Goal: Task Accomplishment & Management: Use online tool/utility

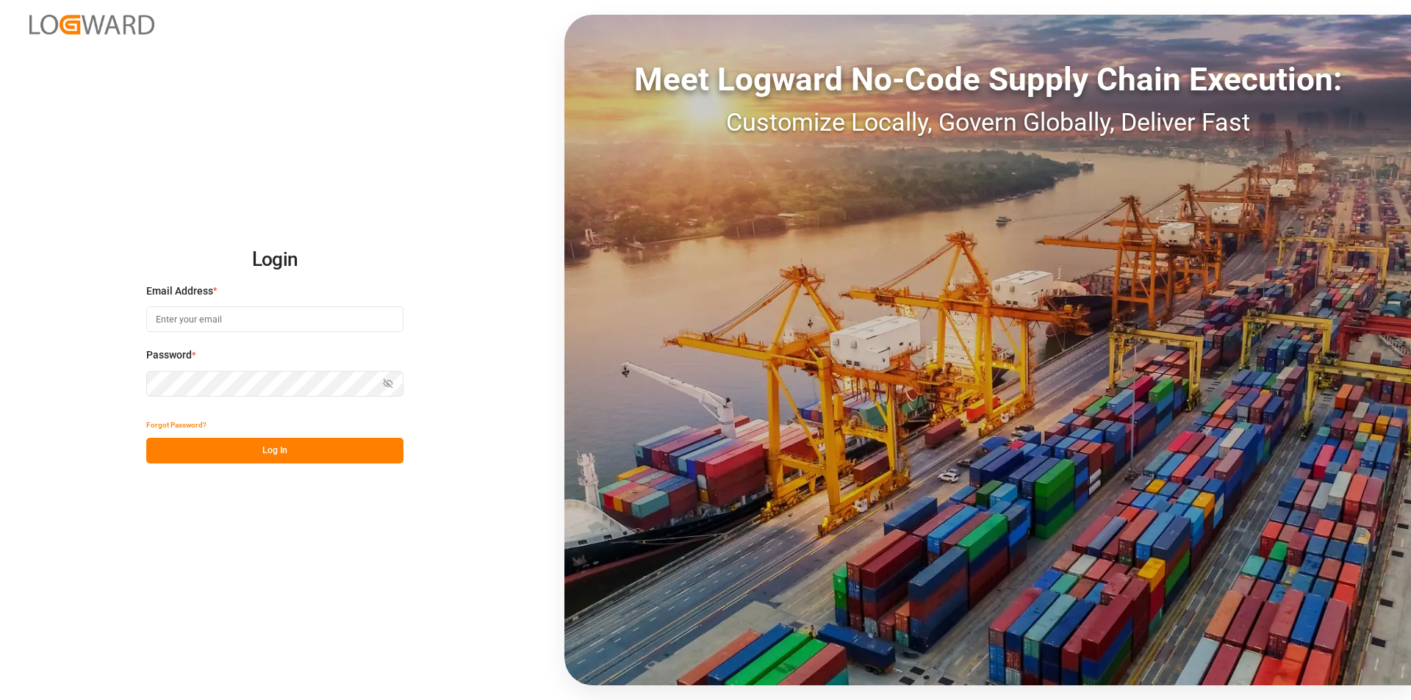
click at [206, 320] on input at bounding box center [274, 319] width 257 height 26
type input "m.thamm@mueller-chemikalien.de"
click at [216, 456] on button "Log In" at bounding box center [274, 451] width 257 height 26
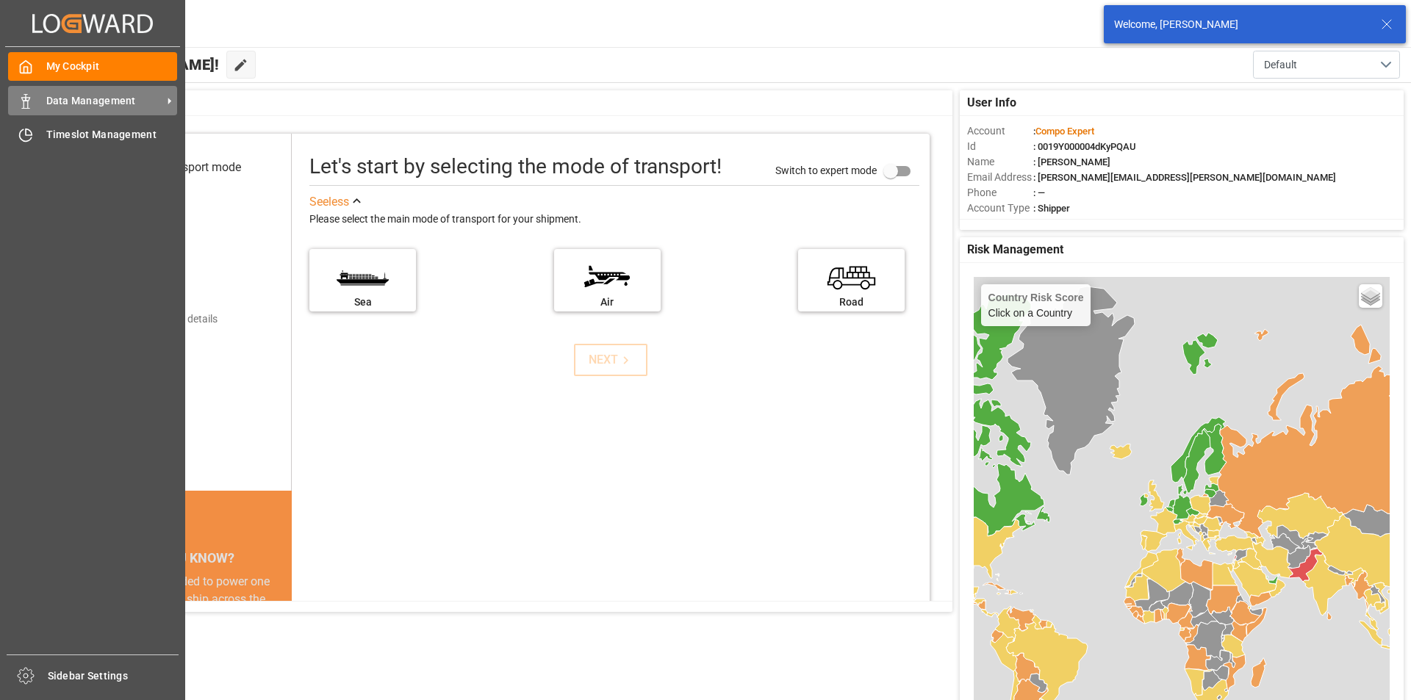
click at [29, 104] on icon at bounding box center [25, 101] width 15 height 15
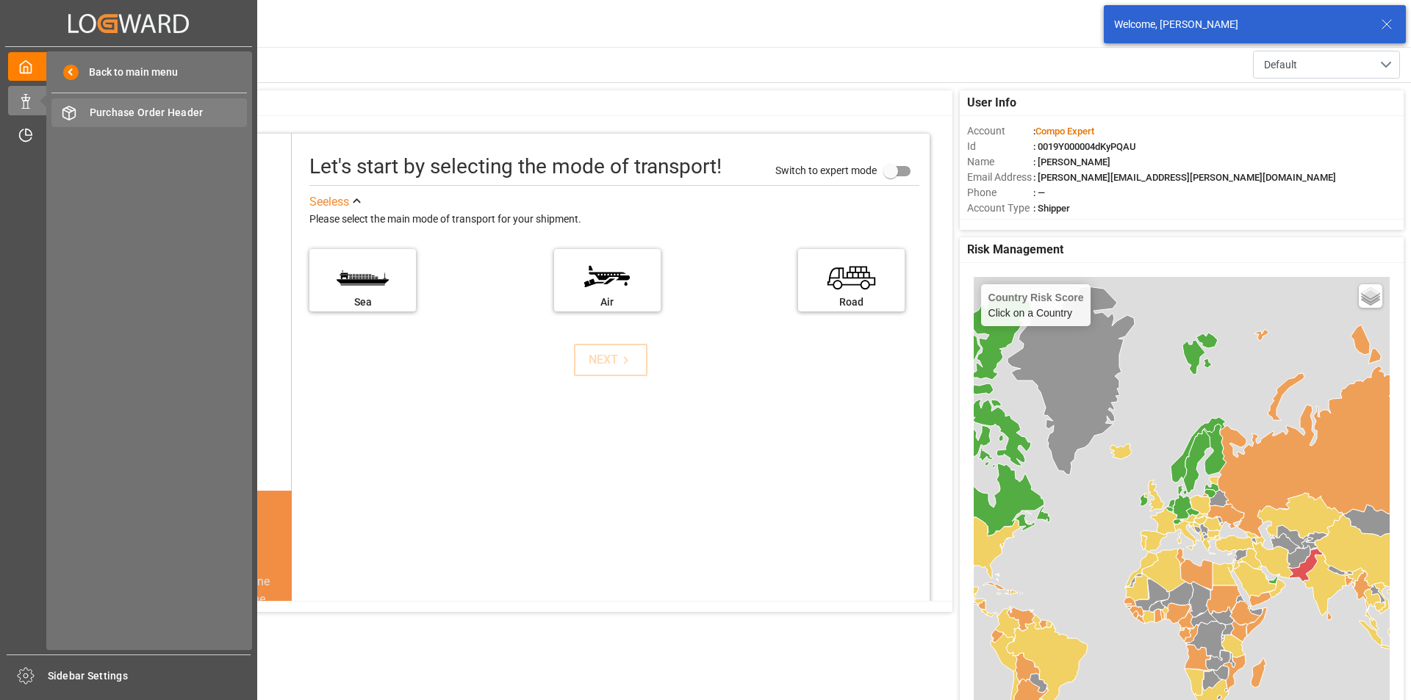
click at [168, 113] on span "Purchase Order Header" at bounding box center [169, 112] width 158 height 15
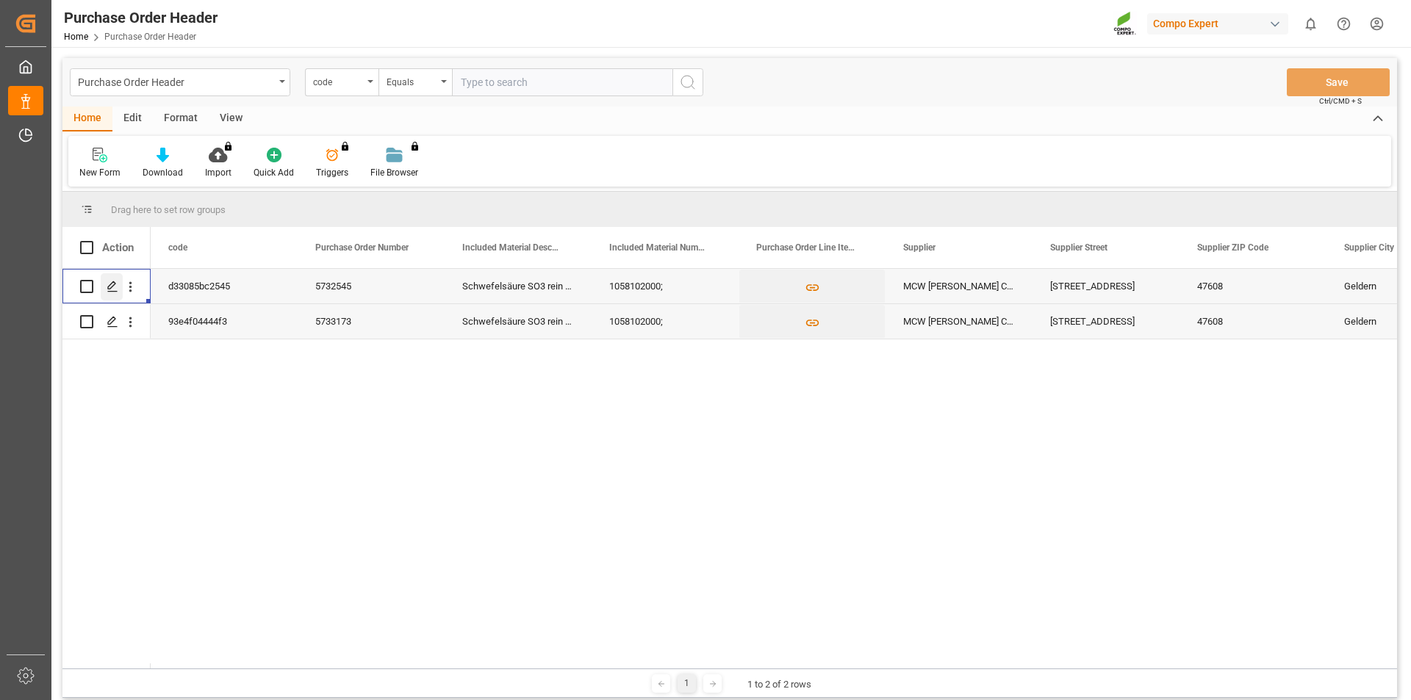
click at [110, 286] on icon "Press SPACE to select this row." at bounding box center [113, 287] width 12 height 12
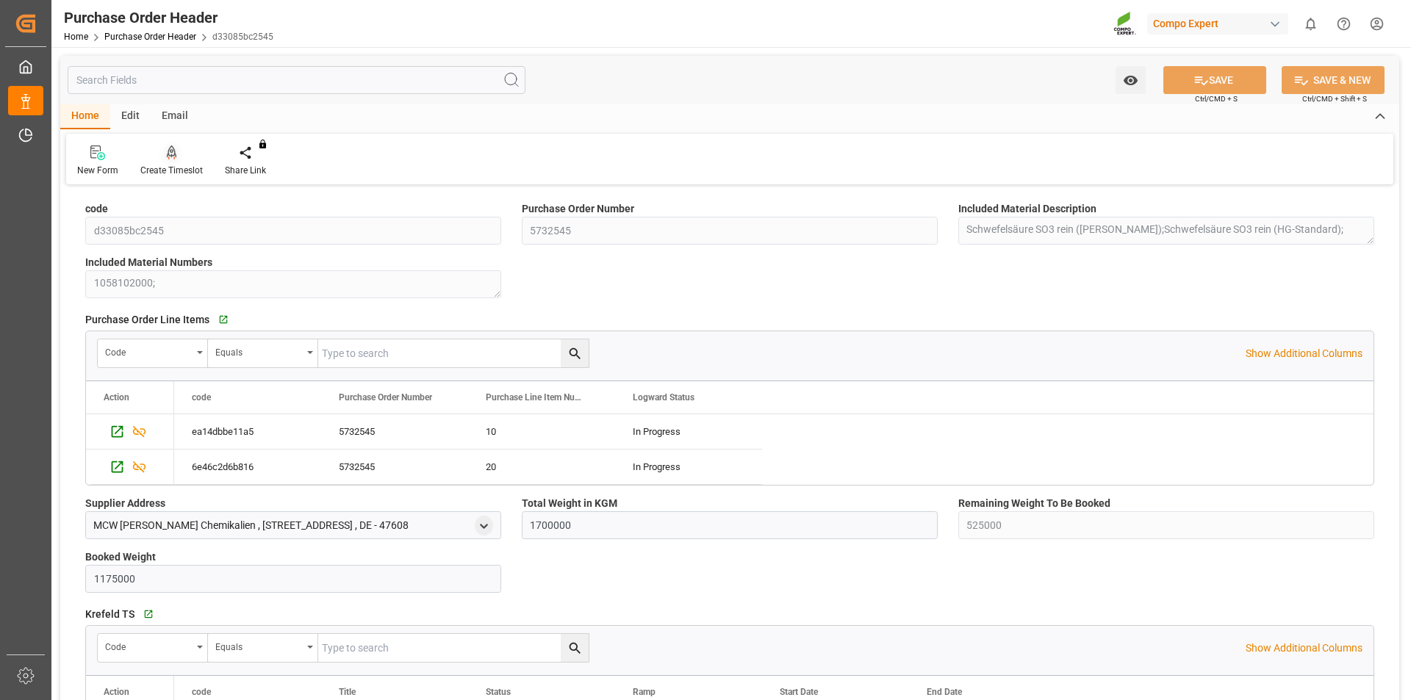
click at [168, 159] on icon at bounding box center [172, 152] width 10 height 15
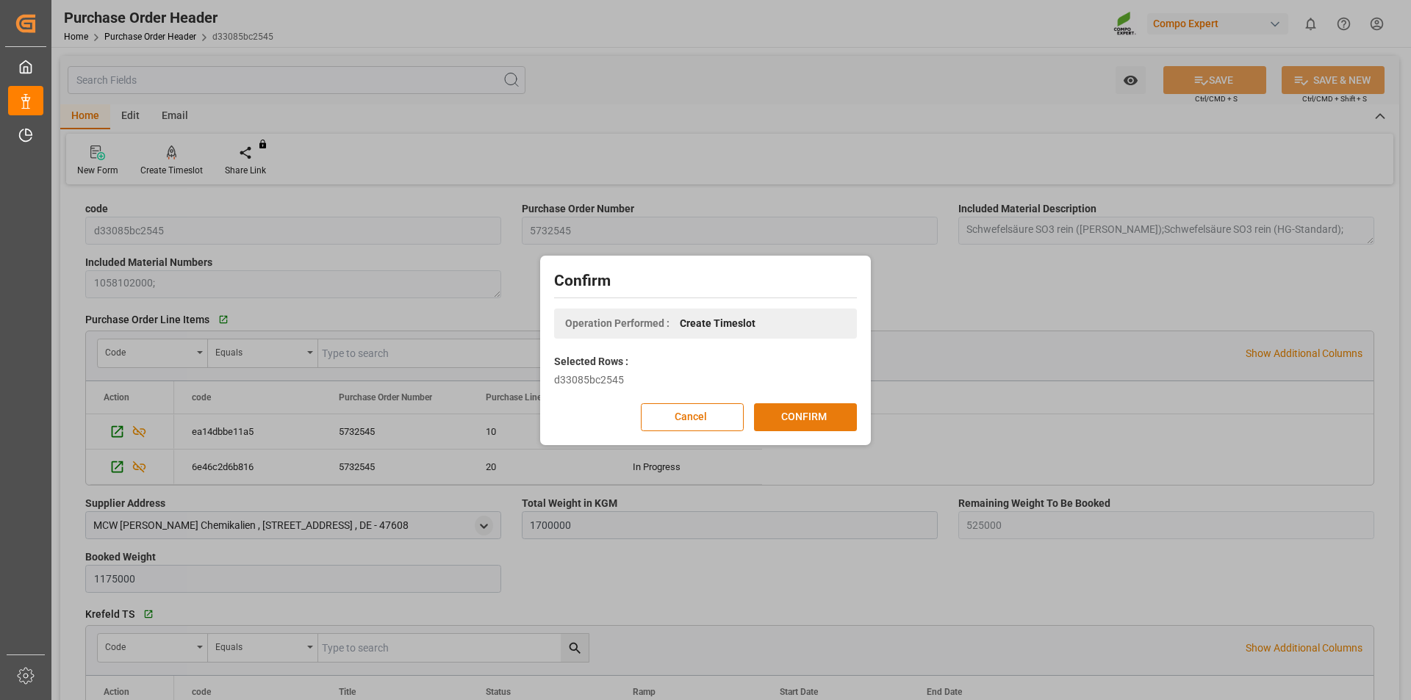
click at [798, 411] on button "CONFIRM" at bounding box center [805, 417] width 103 height 28
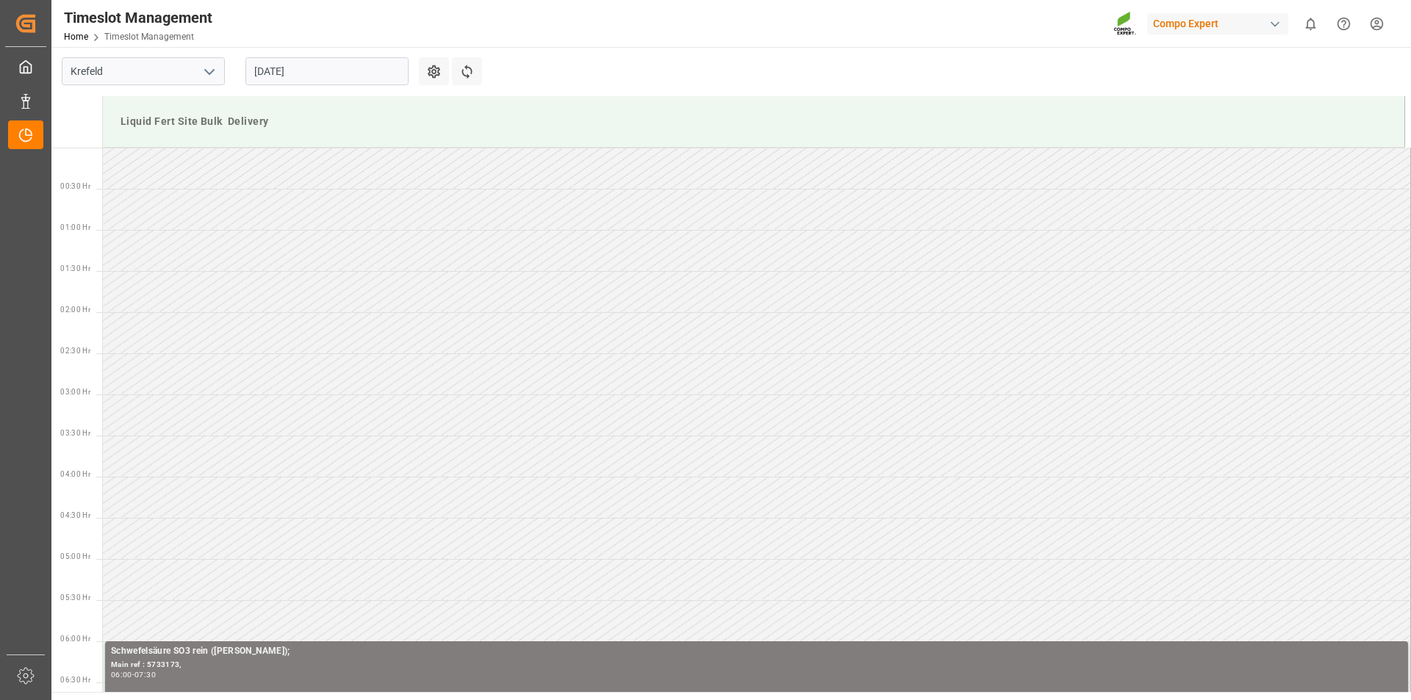
scroll to position [1060, 0]
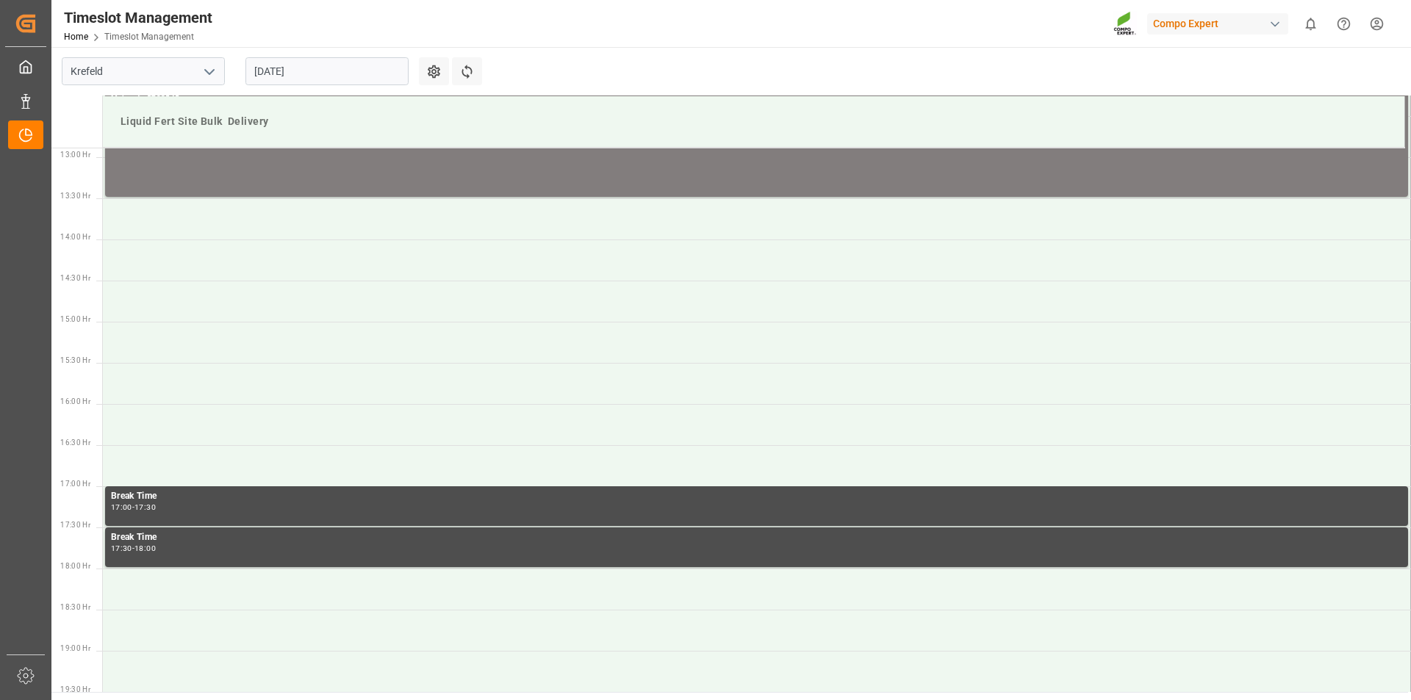
click at [265, 70] on input "27.08.2025" at bounding box center [326, 71] width 163 height 28
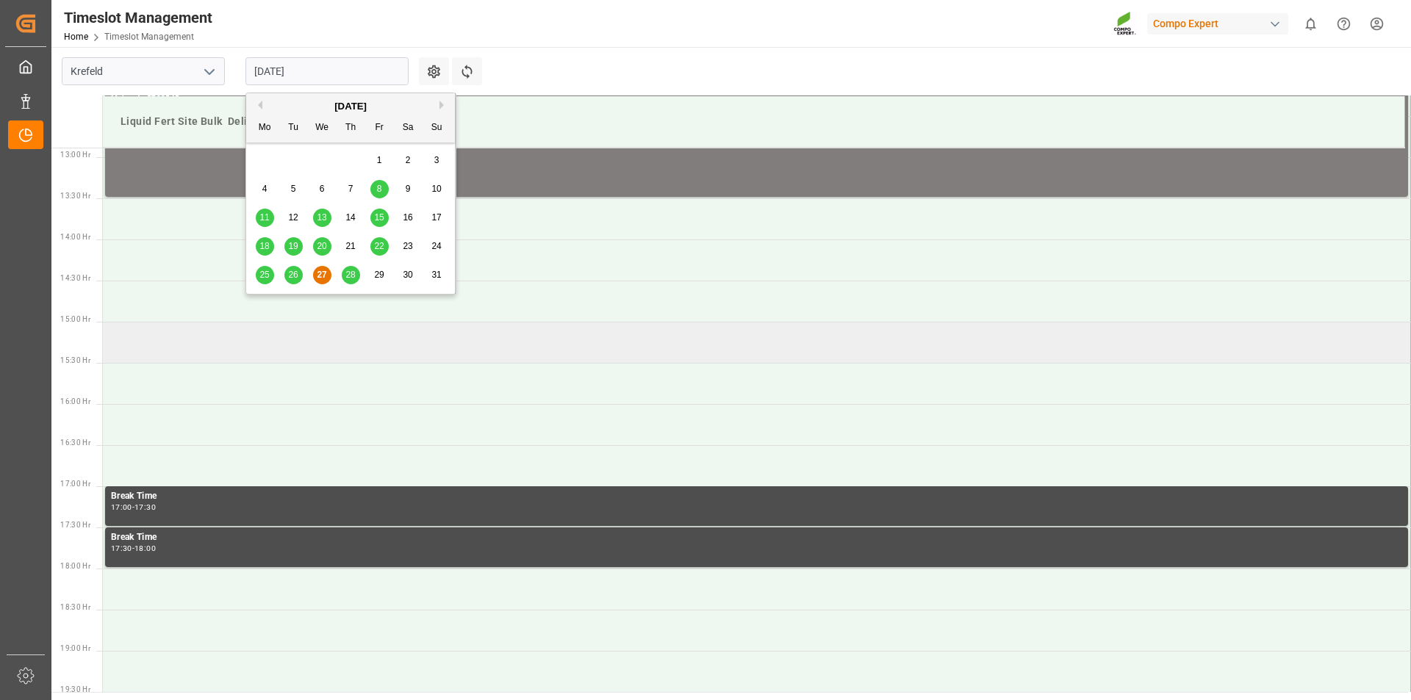
click at [209, 342] on td at bounding box center [757, 342] width 1308 height 41
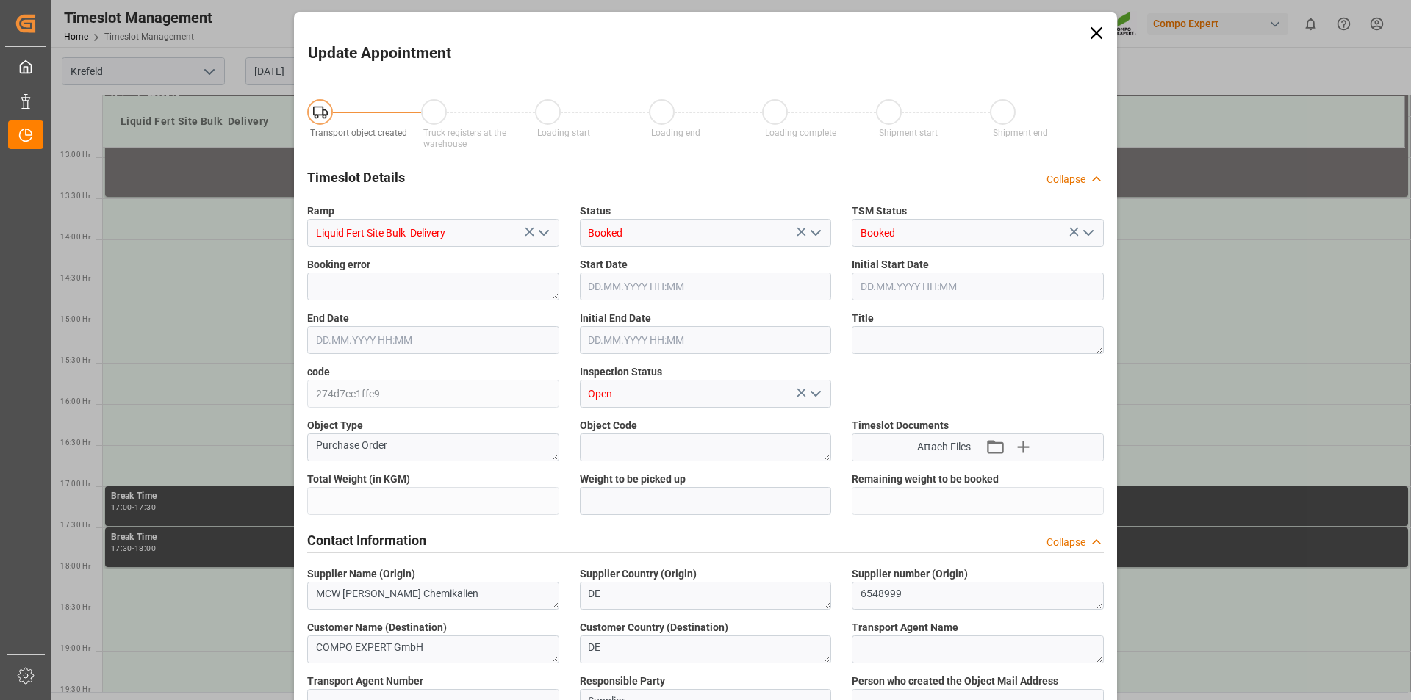
type input "1700000"
type input "525000"
type input "27.08.2025 15:00"
type input "27.08.2025 15:30"
type input "27.08.2025 12:08"
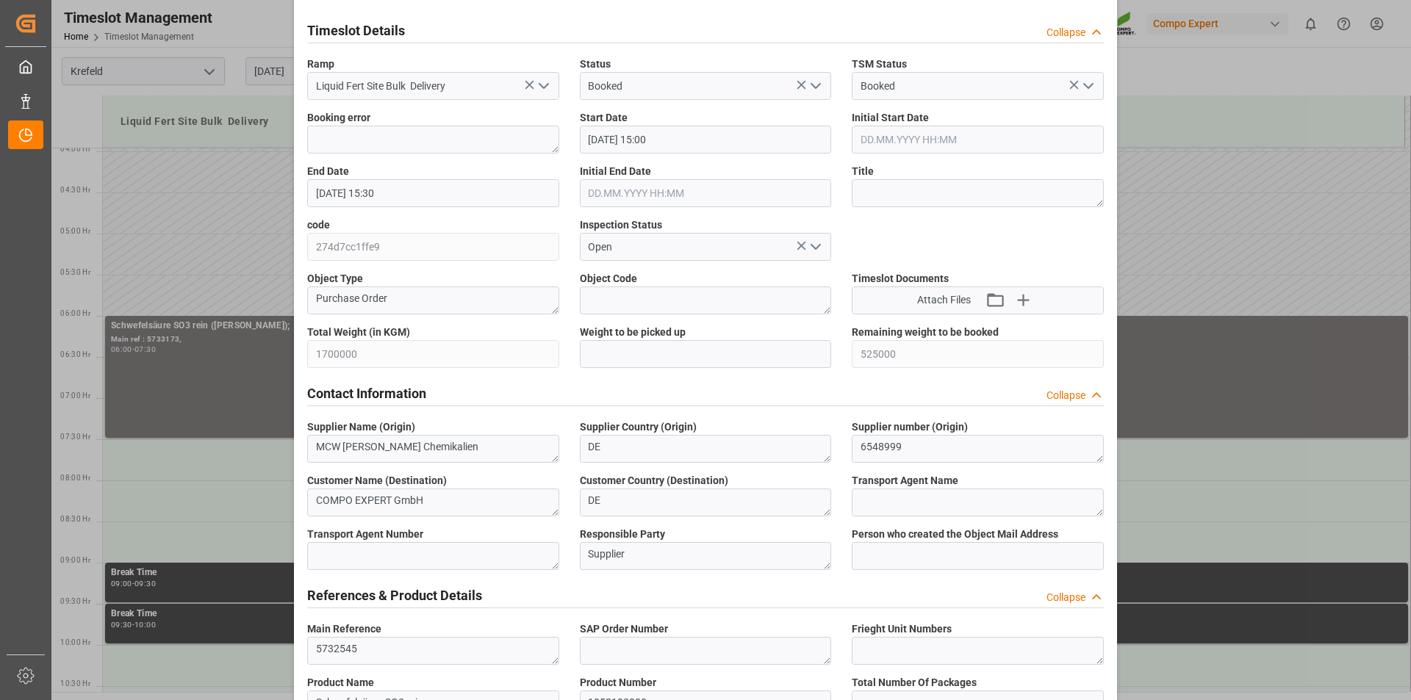
scroll to position [220, 0]
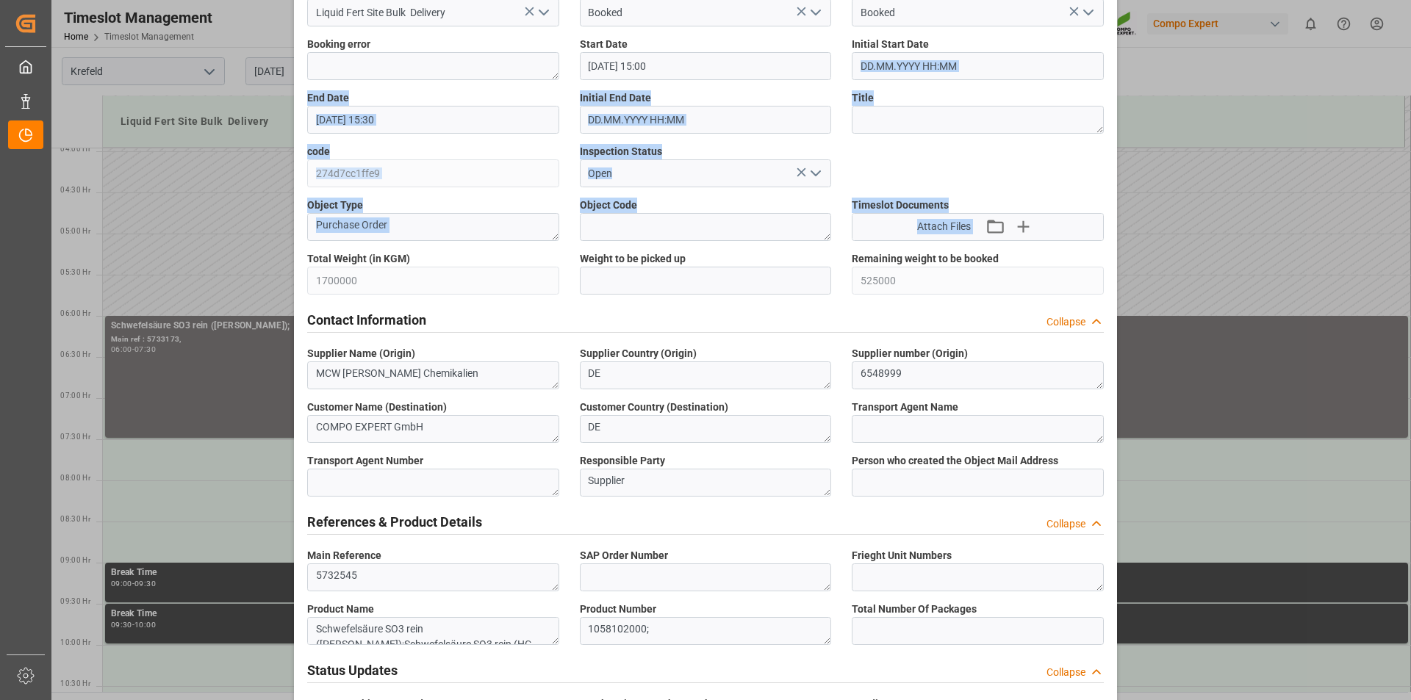
drag, startPoint x: 1108, startPoint y: 51, endPoint x: 1128, endPoint y: 229, distance: 178.9
click at [1131, 231] on div "Update Appointment Transport object created Truck registers at the warehouse Lo…" at bounding box center [705, 350] width 1411 height 700
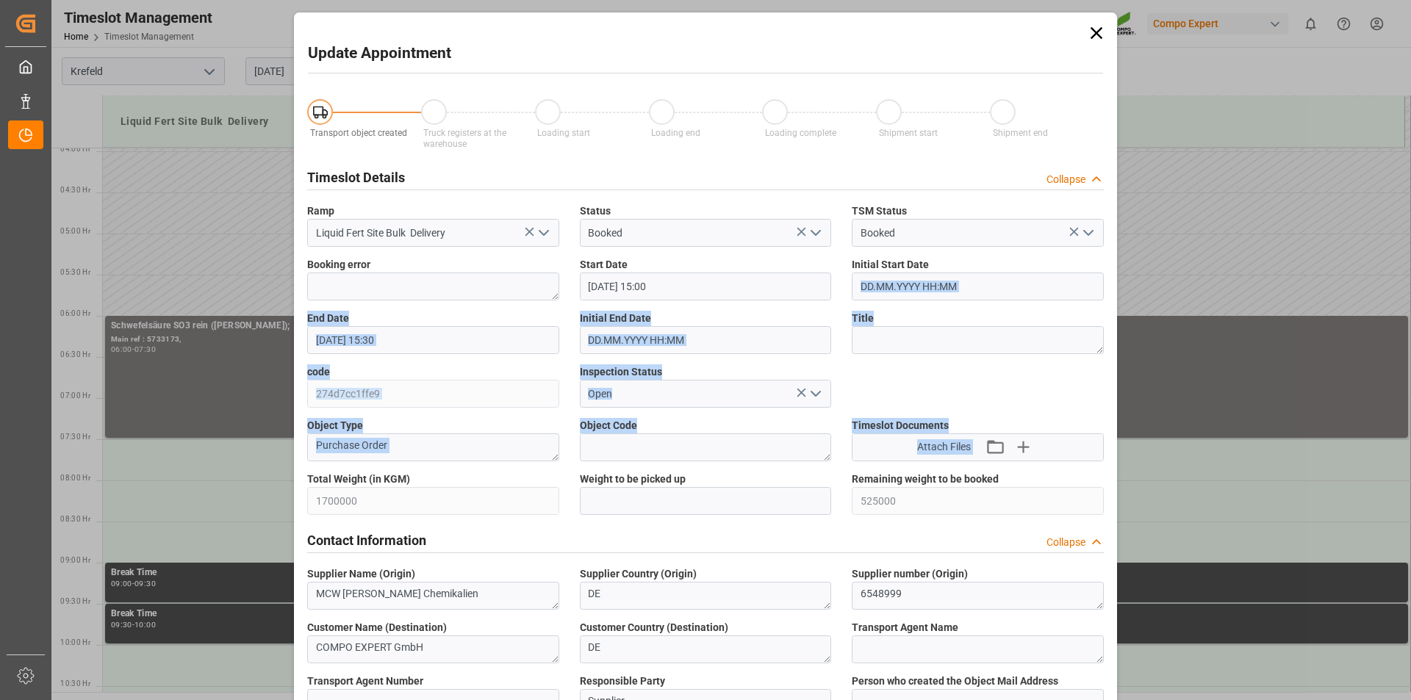
click at [1099, 27] on icon at bounding box center [1096, 33] width 21 height 21
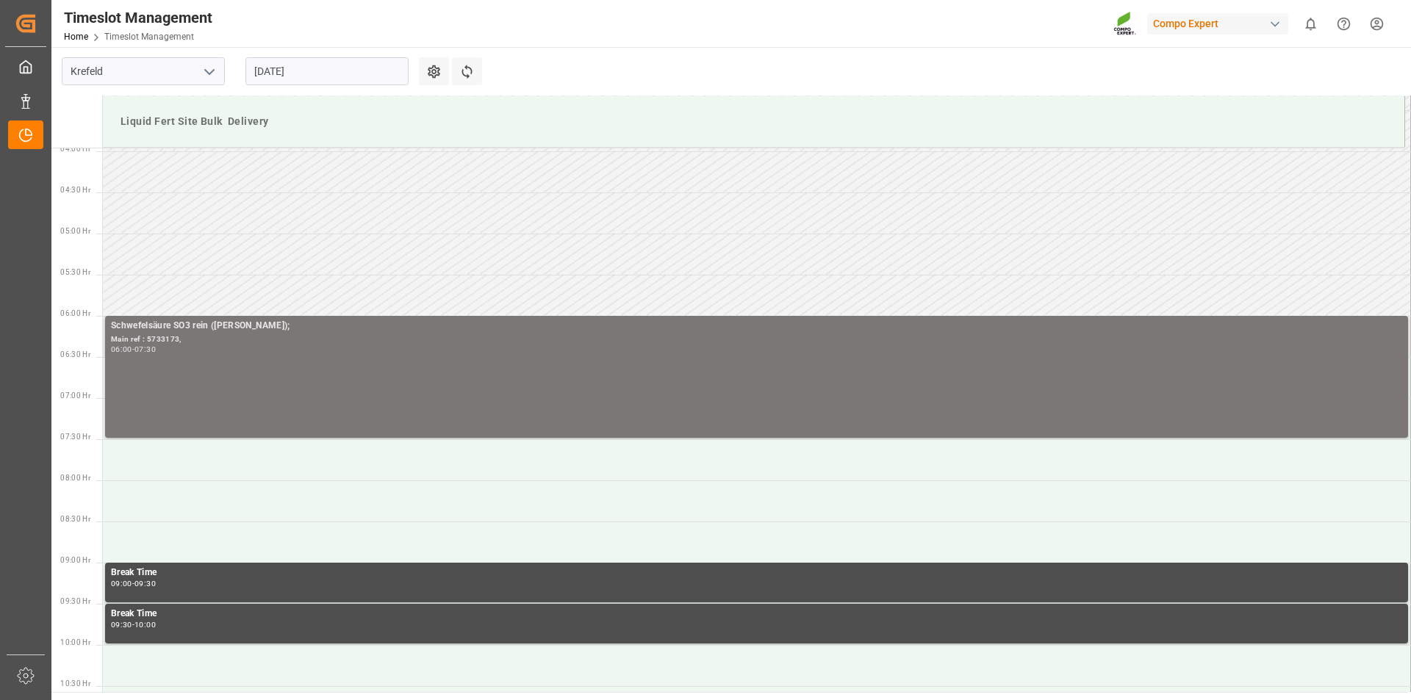
click at [198, 350] on div "06:00 - 07:30" at bounding box center [756, 350] width 1291 height 8
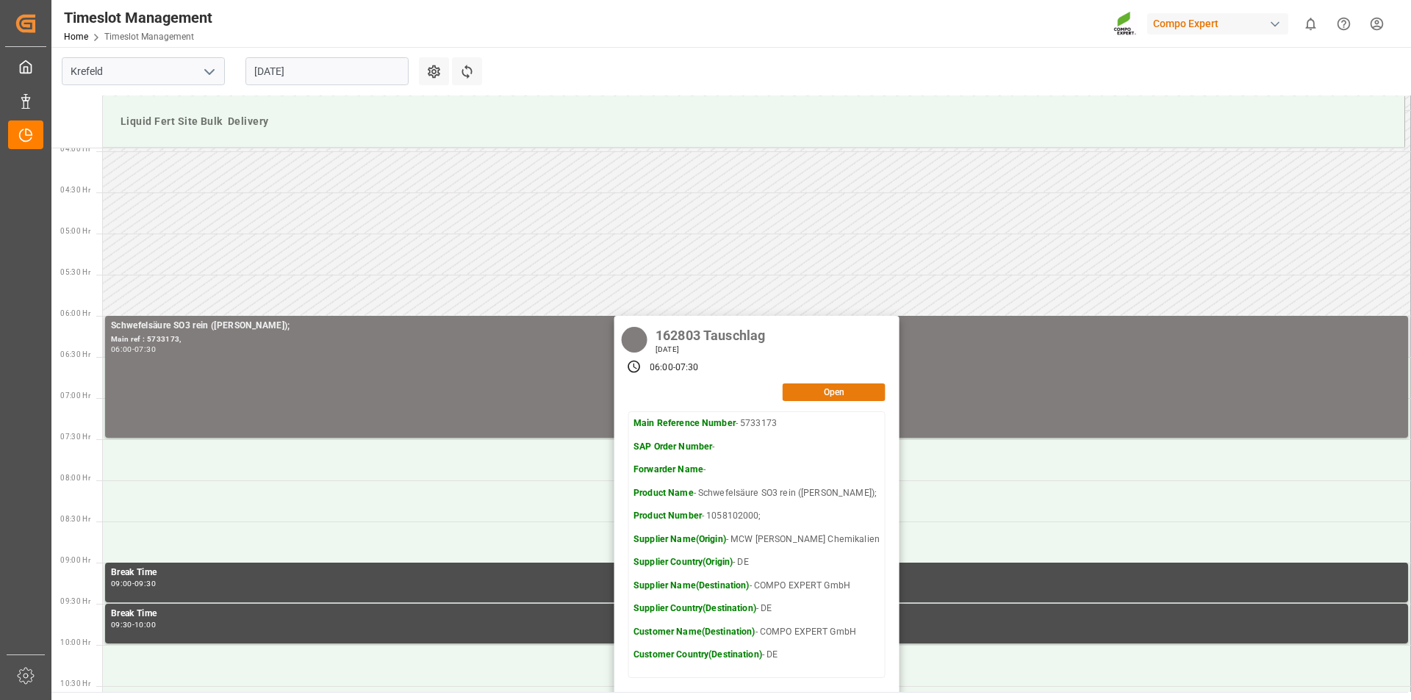
click at [826, 396] on button "Open" at bounding box center [833, 393] width 103 height 18
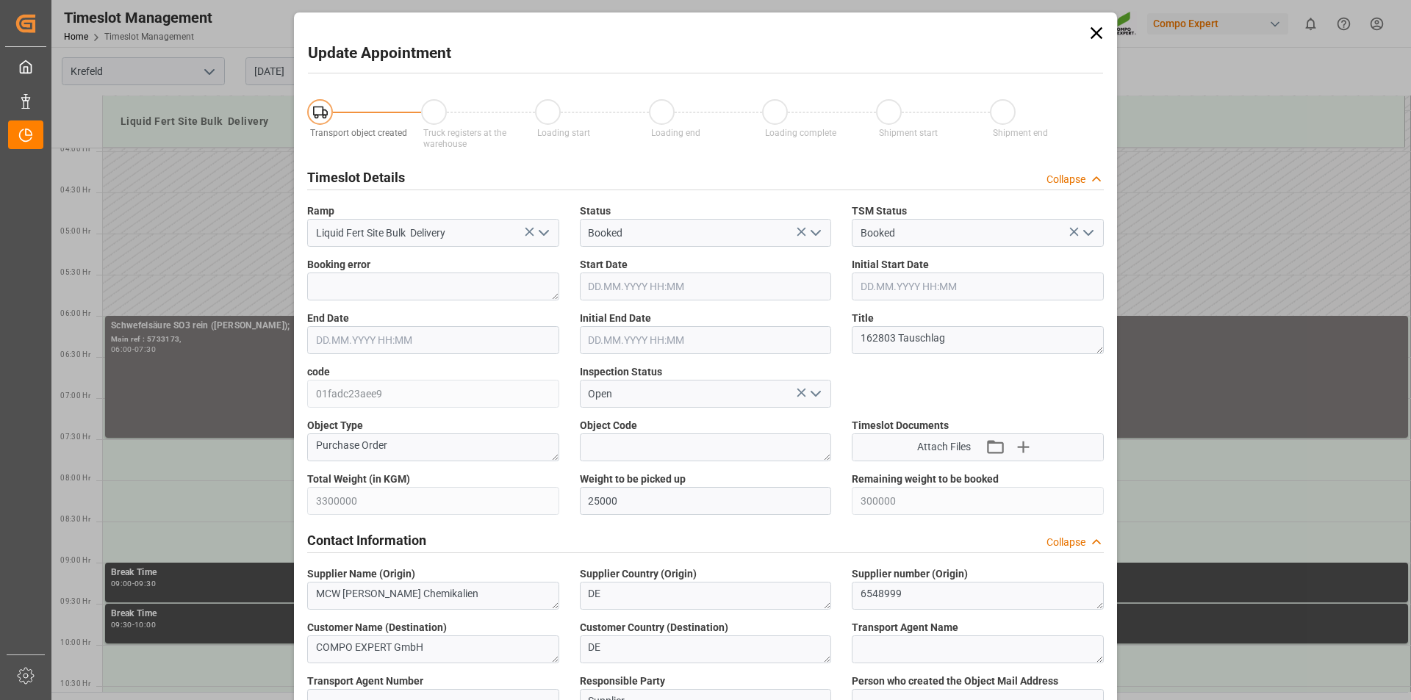
type input "27.08.2025 06:00"
type input "27.08.2025 07:30"
type input "27.08.2025 06:30"
type input "26.08.2025 13:08"
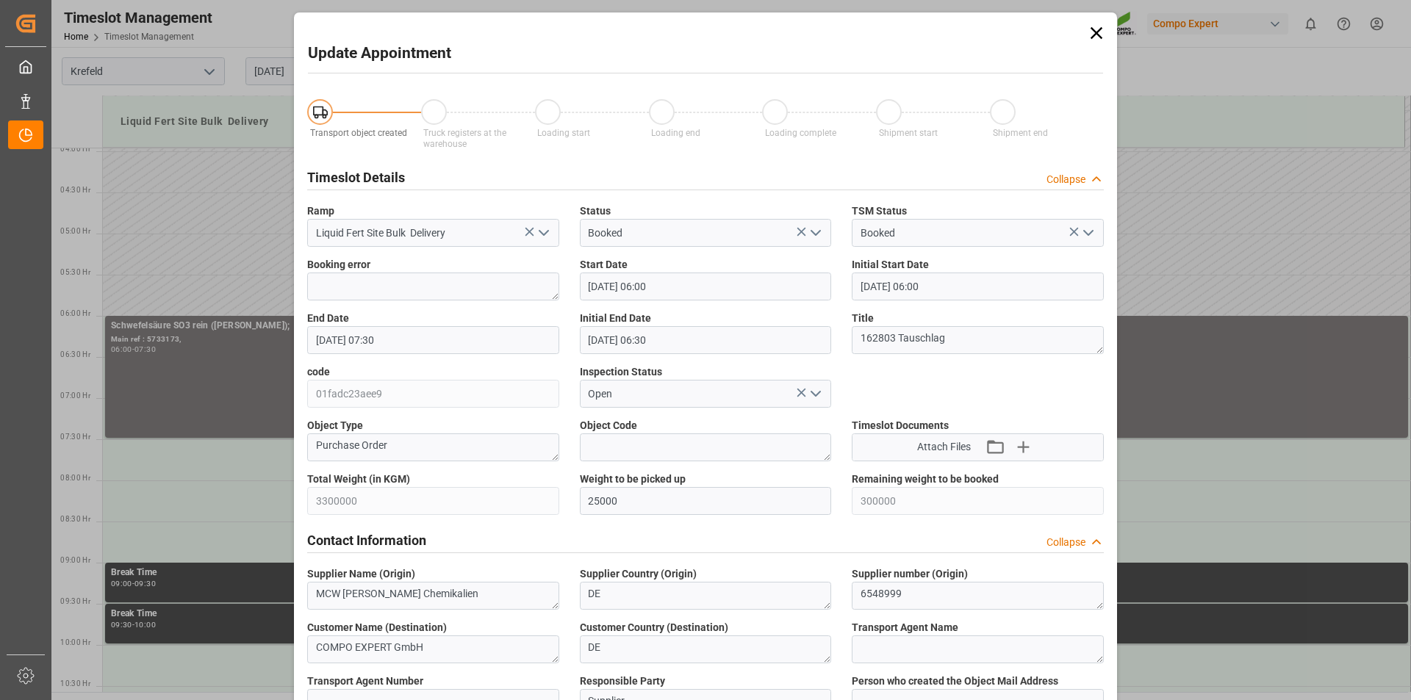
click at [630, 526] on div "Contact Information Collapse" at bounding box center [705, 539] width 796 height 28
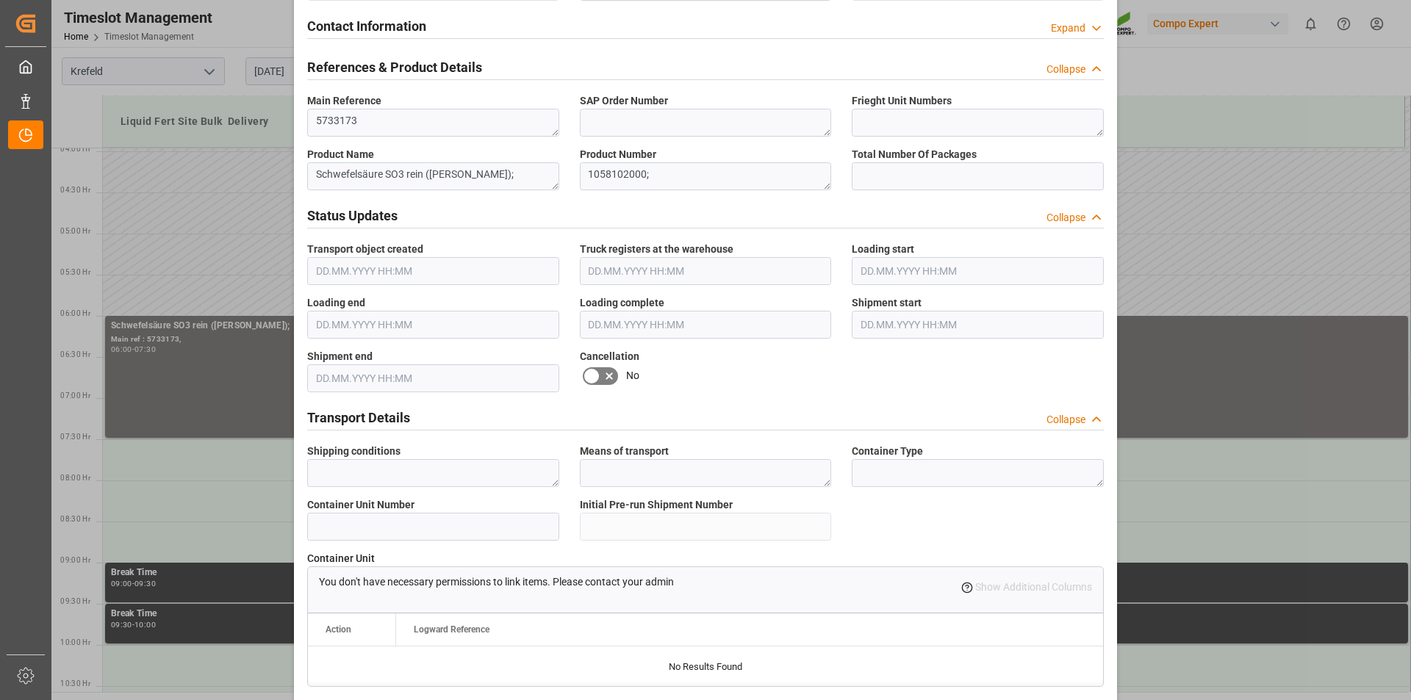
scroll to position [735, 0]
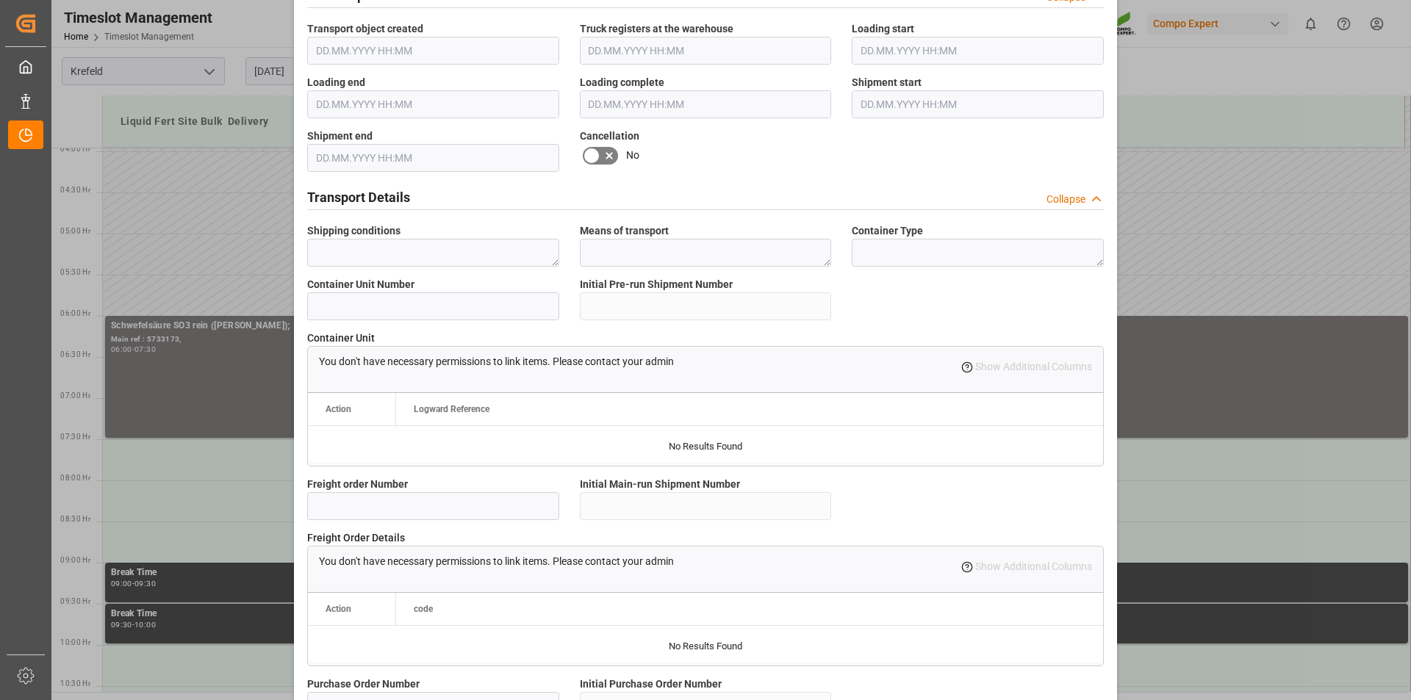
click at [589, 154] on icon at bounding box center [592, 156] width 18 height 18
click at [0, 0] on input "checkbox" at bounding box center [0, 0] width 0 height 0
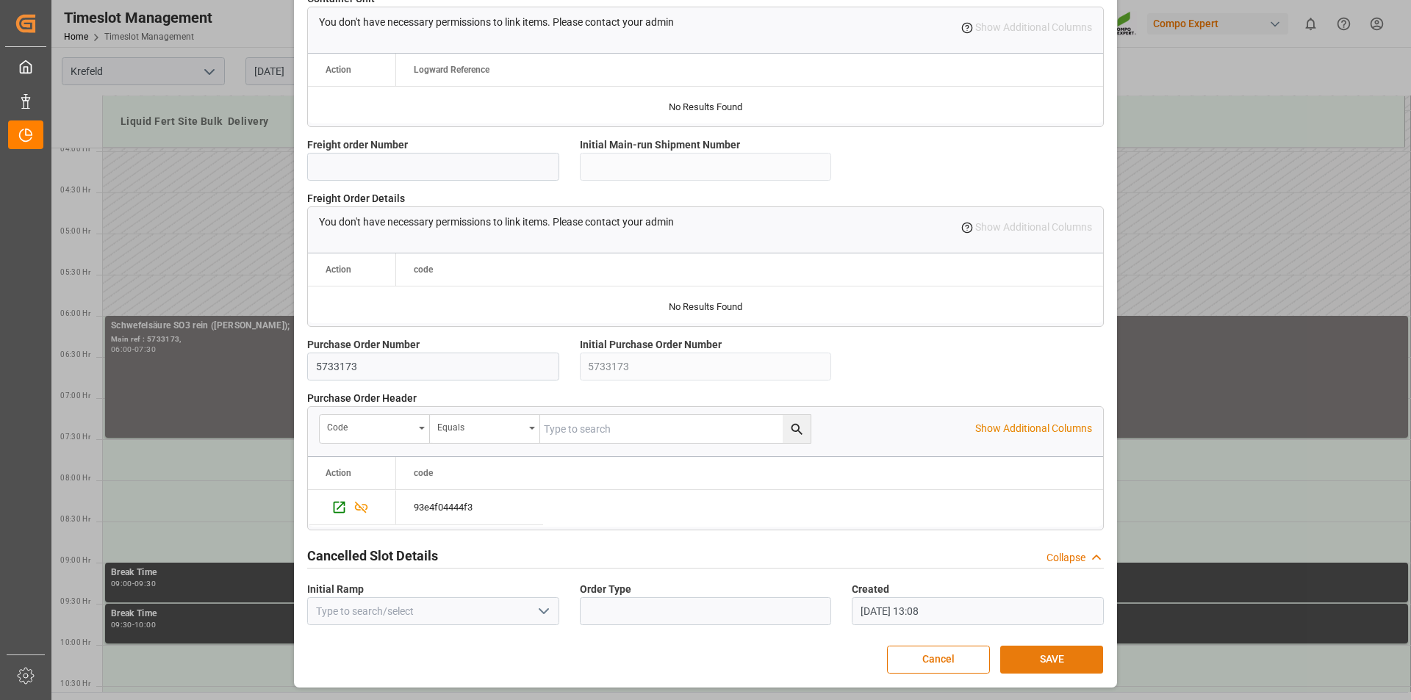
click at [1025, 659] on button "SAVE" at bounding box center [1051, 660] width 103 height 28
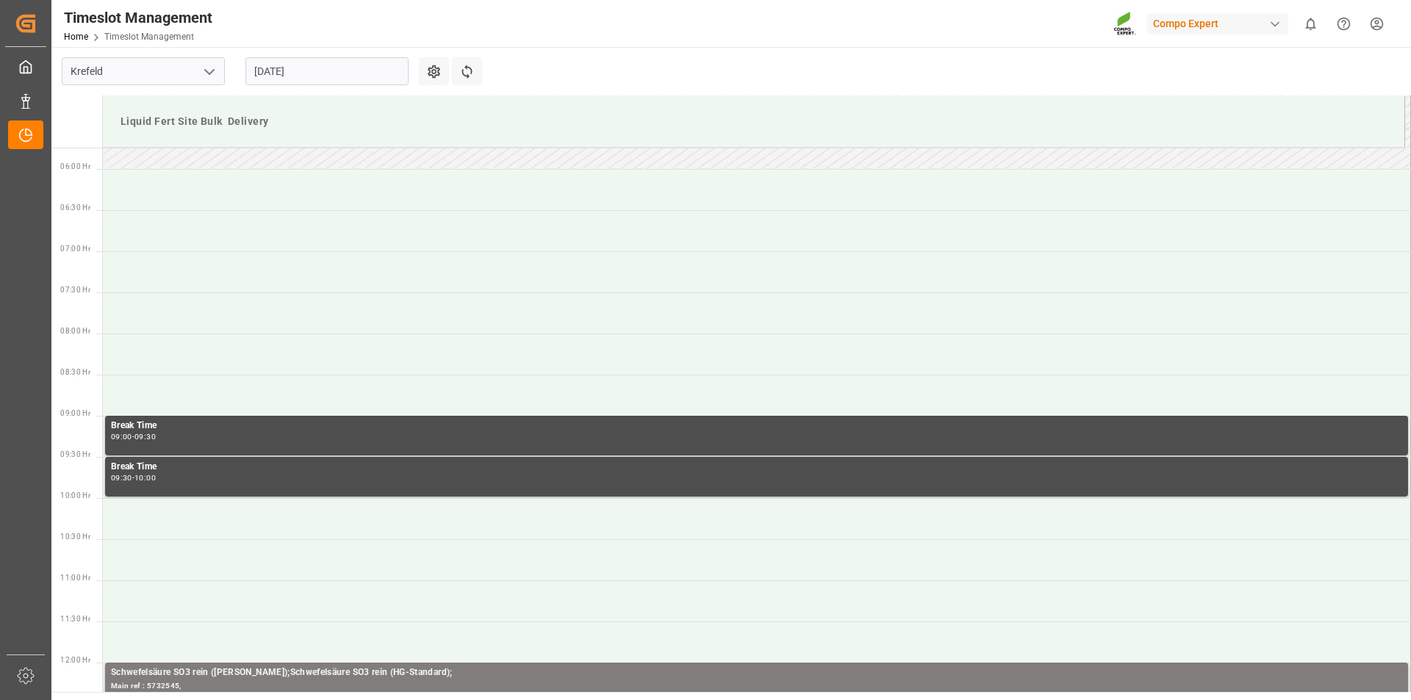
scroll to position [179, 0]
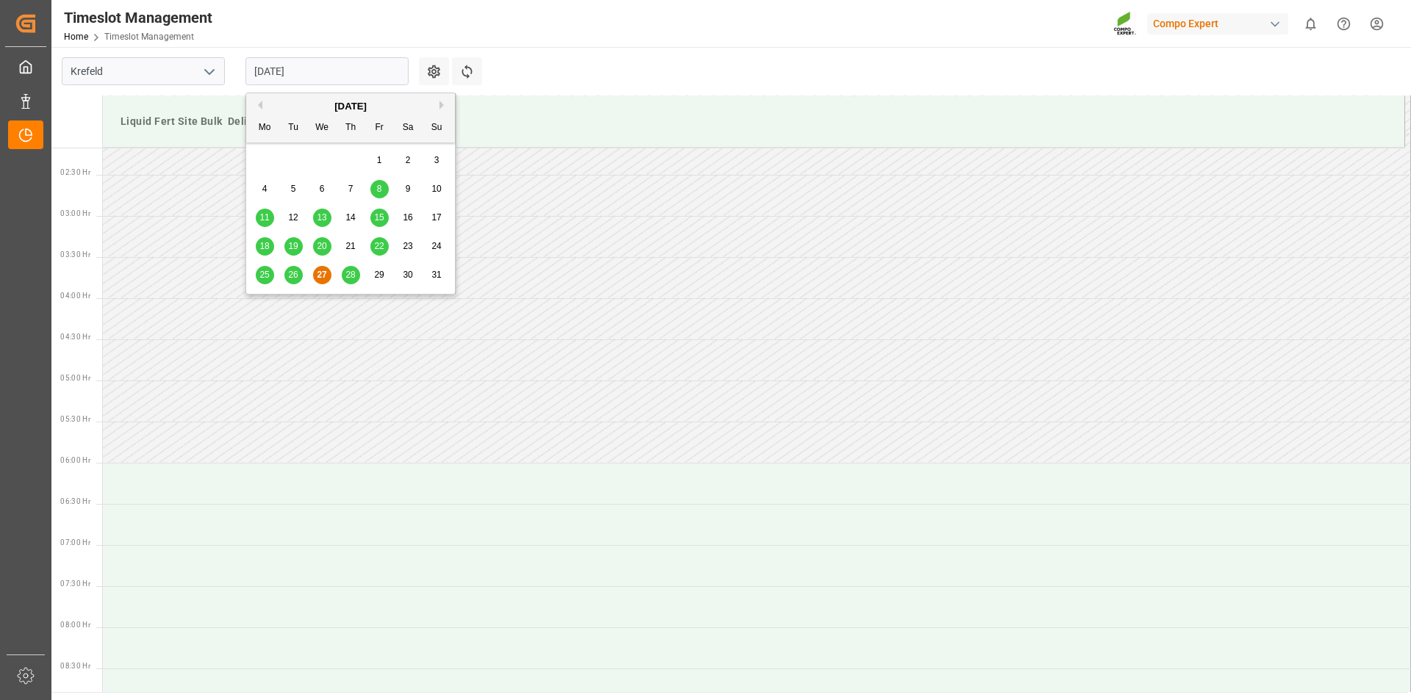
click at [304, 64] on input "27.08.2025" at bounding box center [326, 71] width 163 height 28
click at [321, 271] on span "27" at bounding box center [322, 275] width 10 height 10
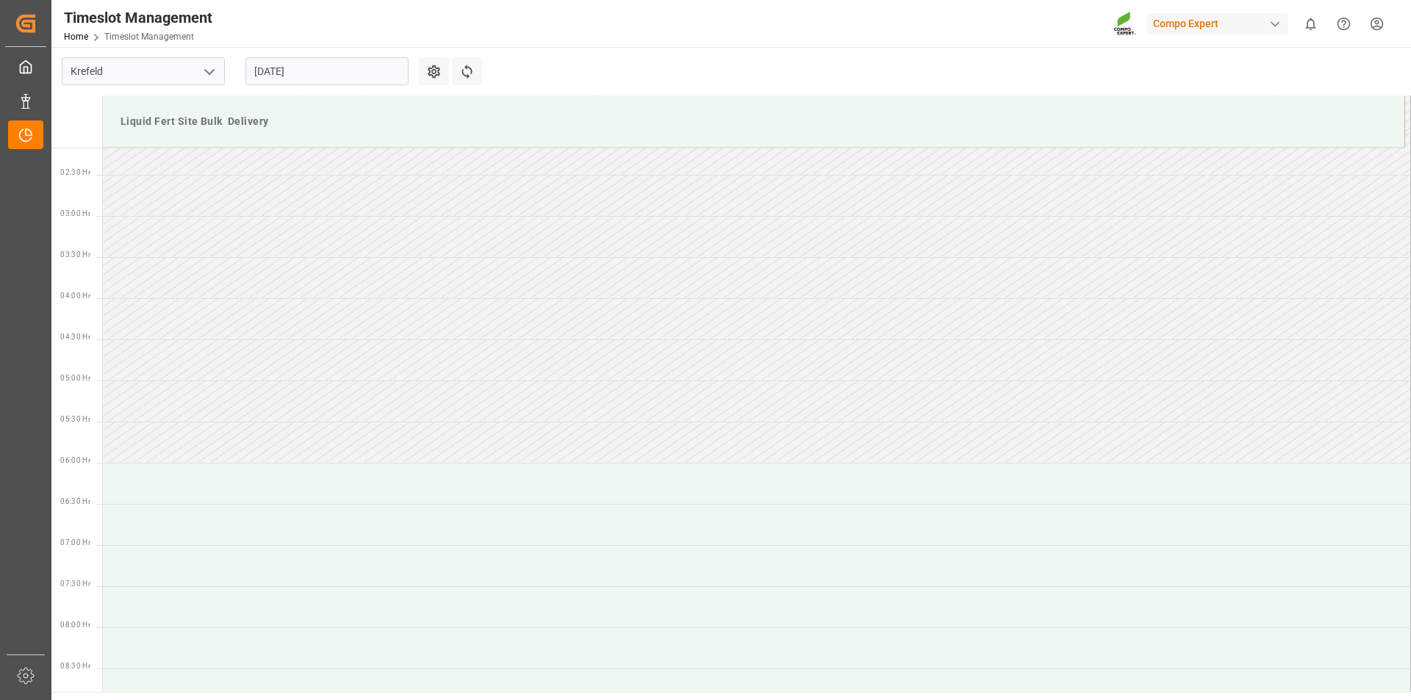
click at [301, 73] on input "27.08.2025" at bounding box center [326, 71] width 163 height 28
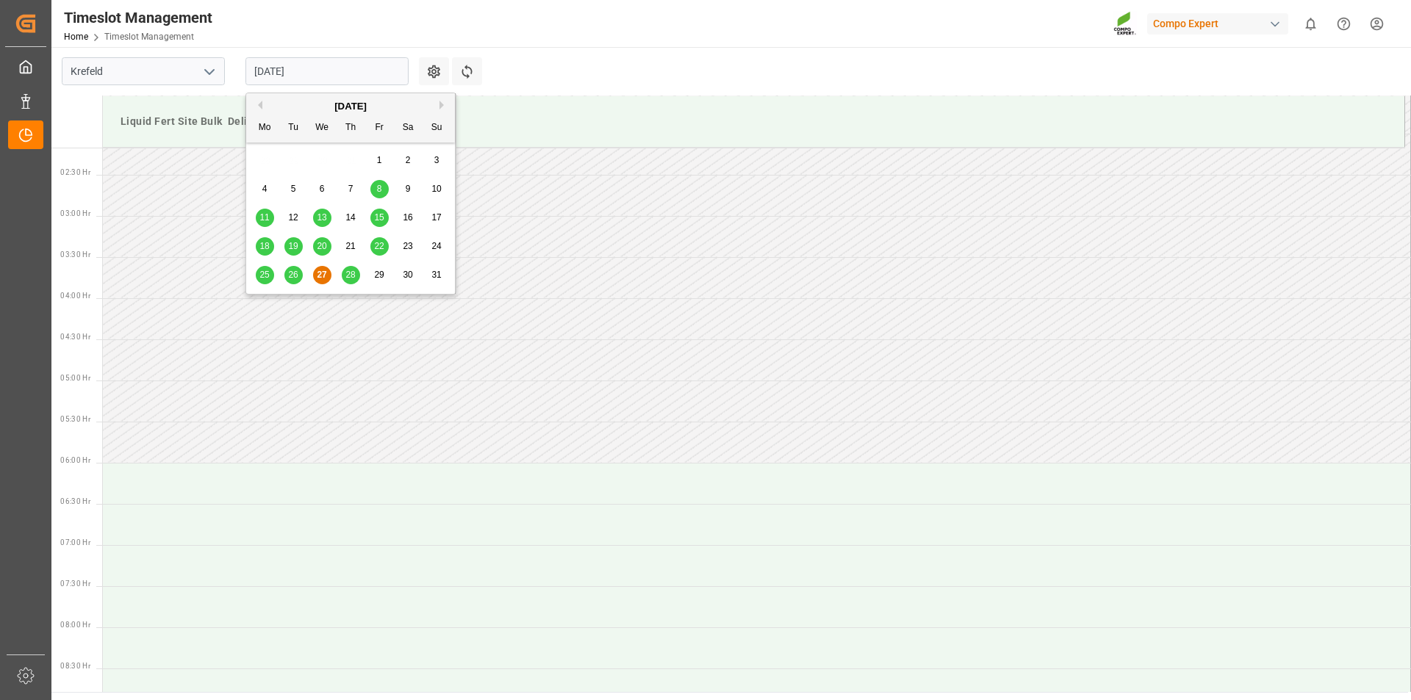
click at [352, 274] on span "28" at bounding box center [350, 275] width 10 height 10
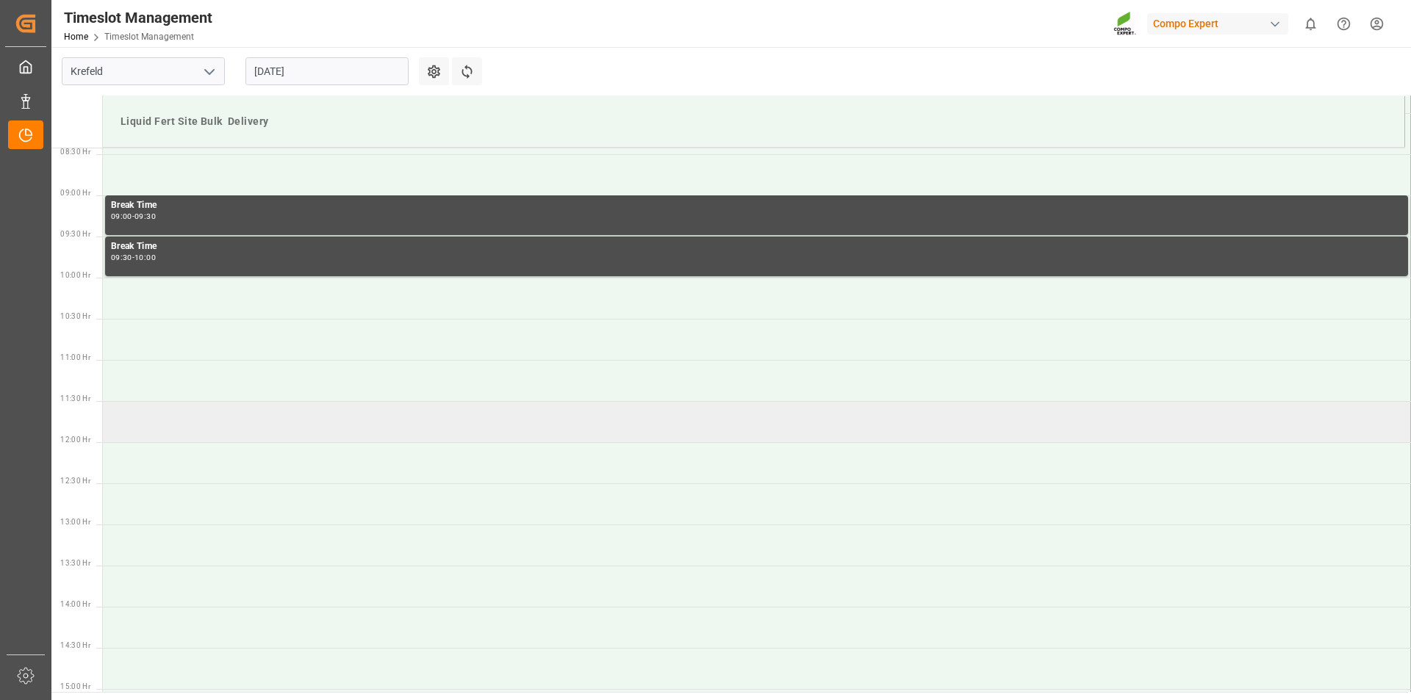
scroll to position [399, 0]
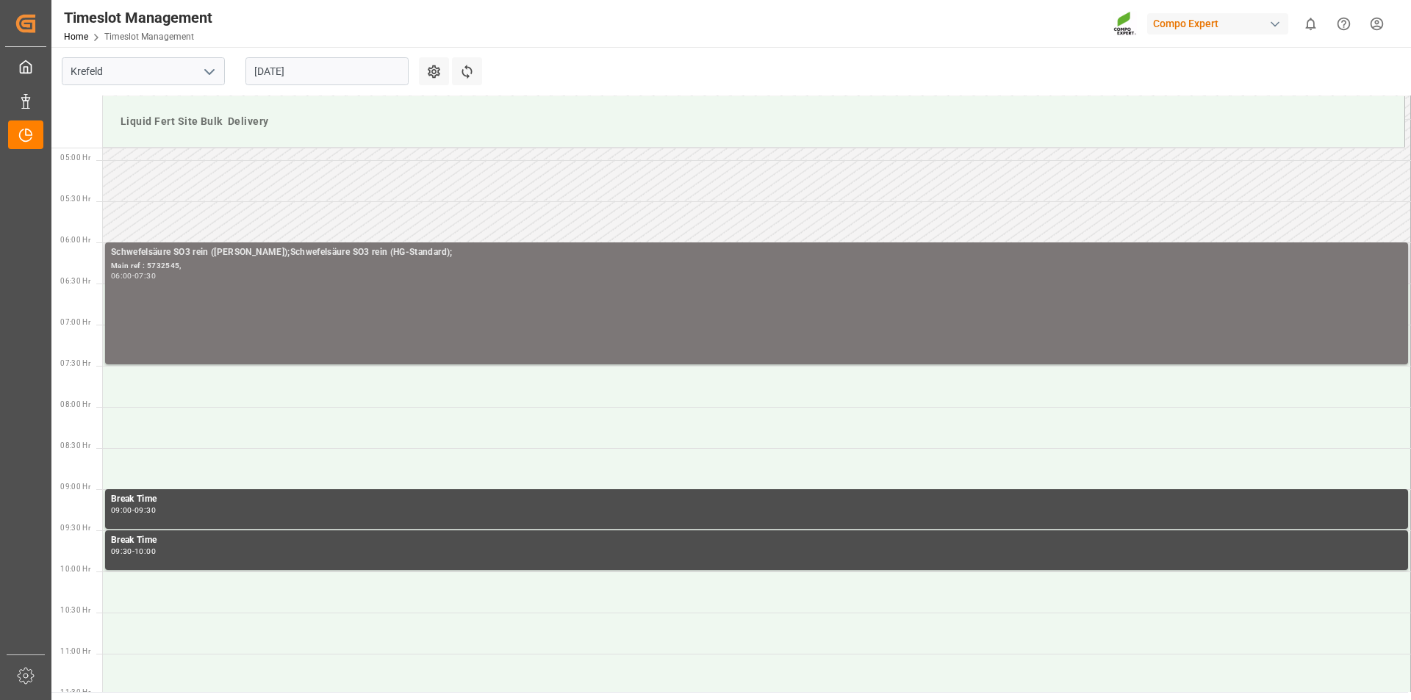
click at [254, 281] on div "Schwefelsäure SO3 rein (Frisch-Ware);Schwefelsäure SO3 rein (HG-Standard); Main…" at bounding box center [756, 303] width 1291 height 116
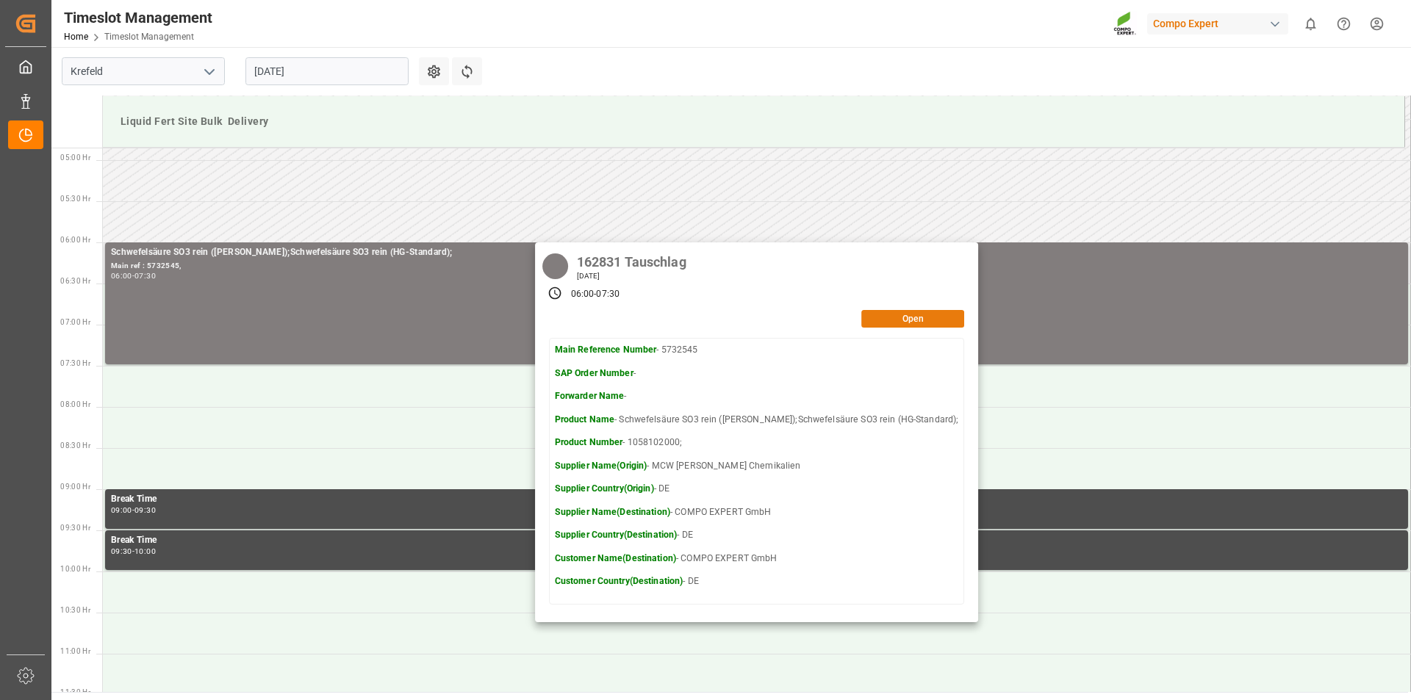
click at [936, 315] on button "Open" at bounding box center [912, 319] width 103 height 18
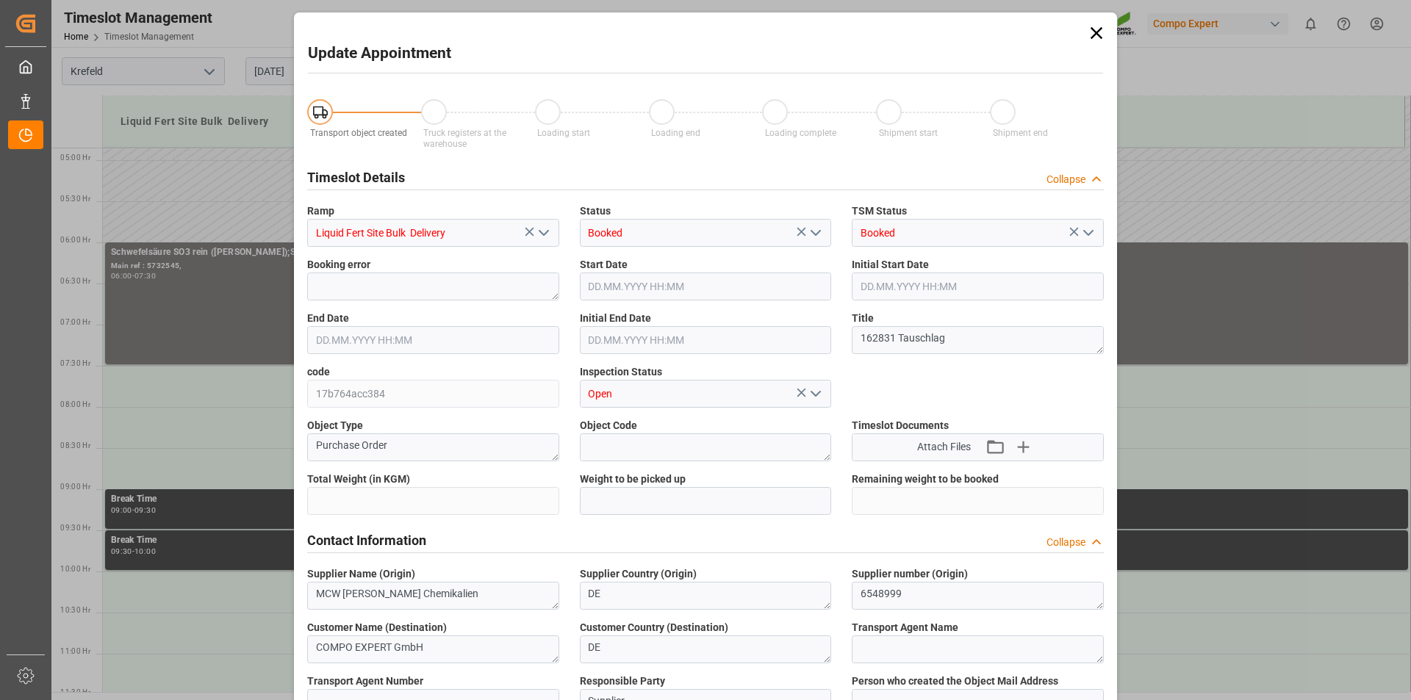
type input "1700000"
type input "25000"
type input "525000"
type input "28.08.2025 06:00"
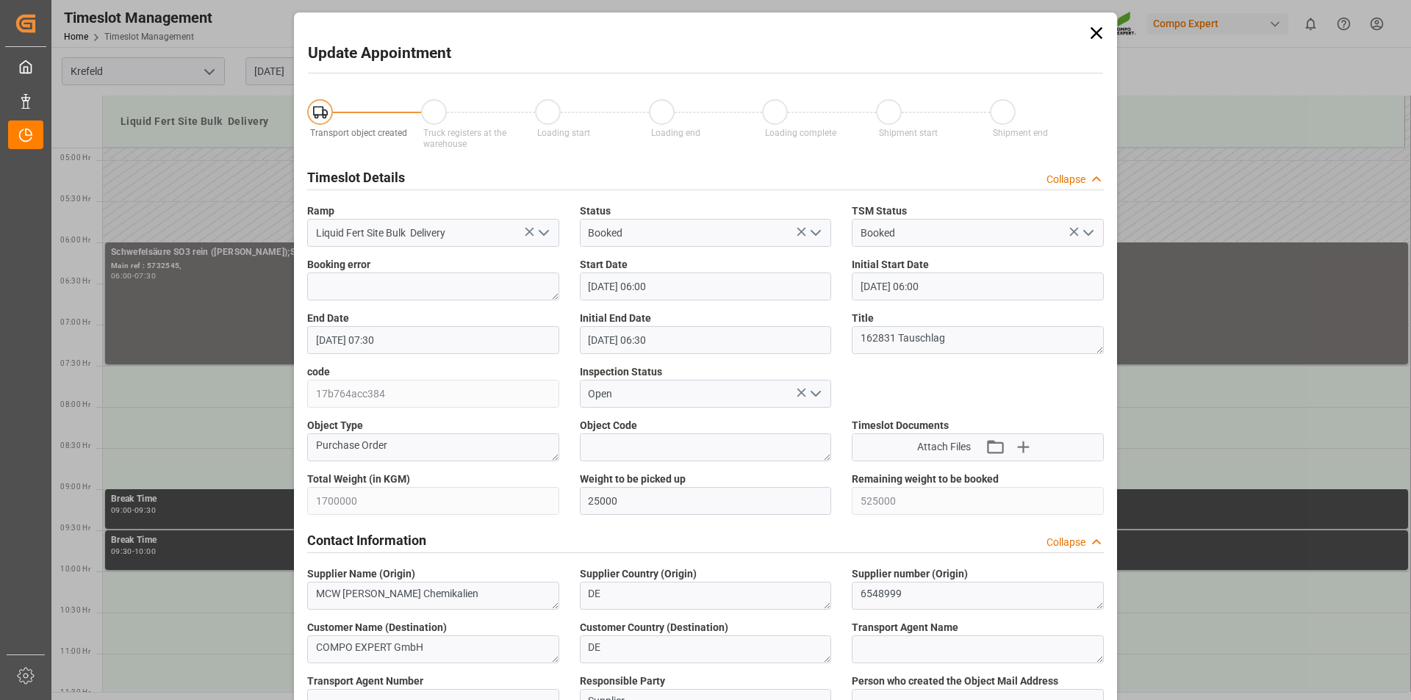
type input "28.08.2025 07:30"
type input "28.08.2025 06:30"
type input "27.08.2025 11:30"
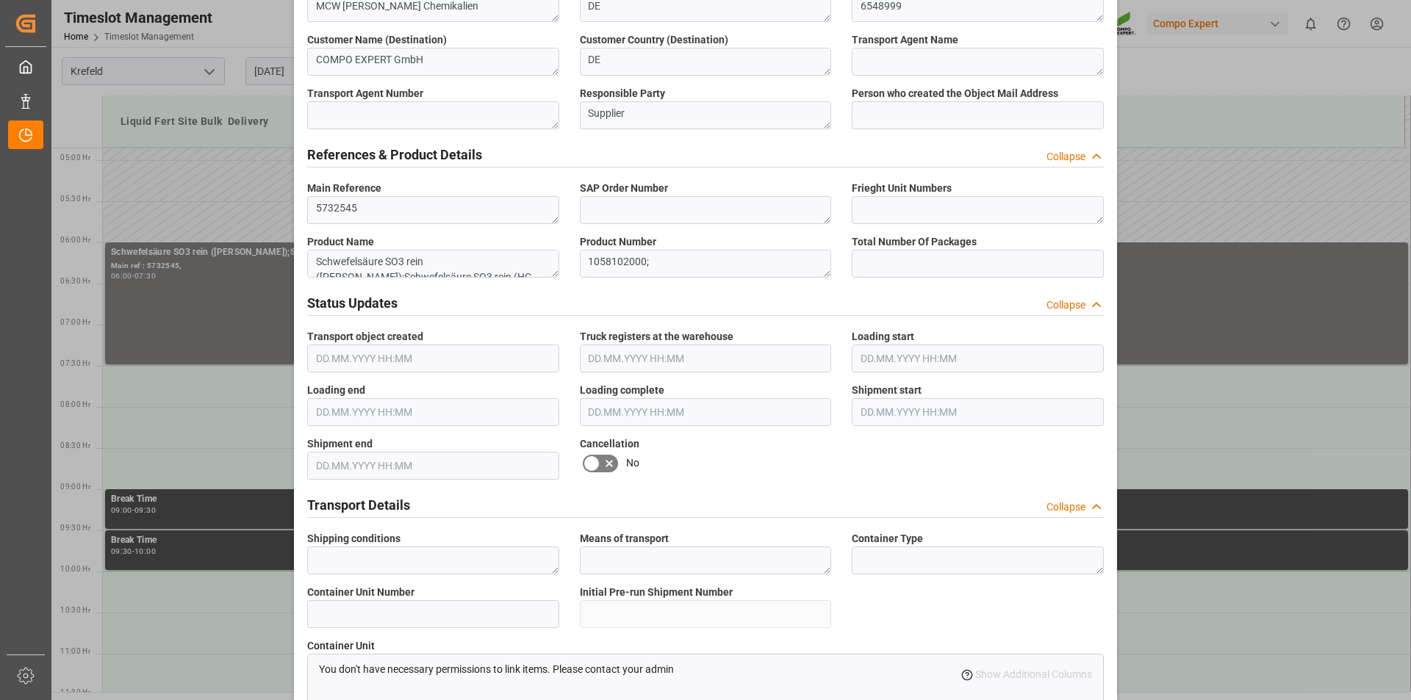
scroll to position [735, 0]
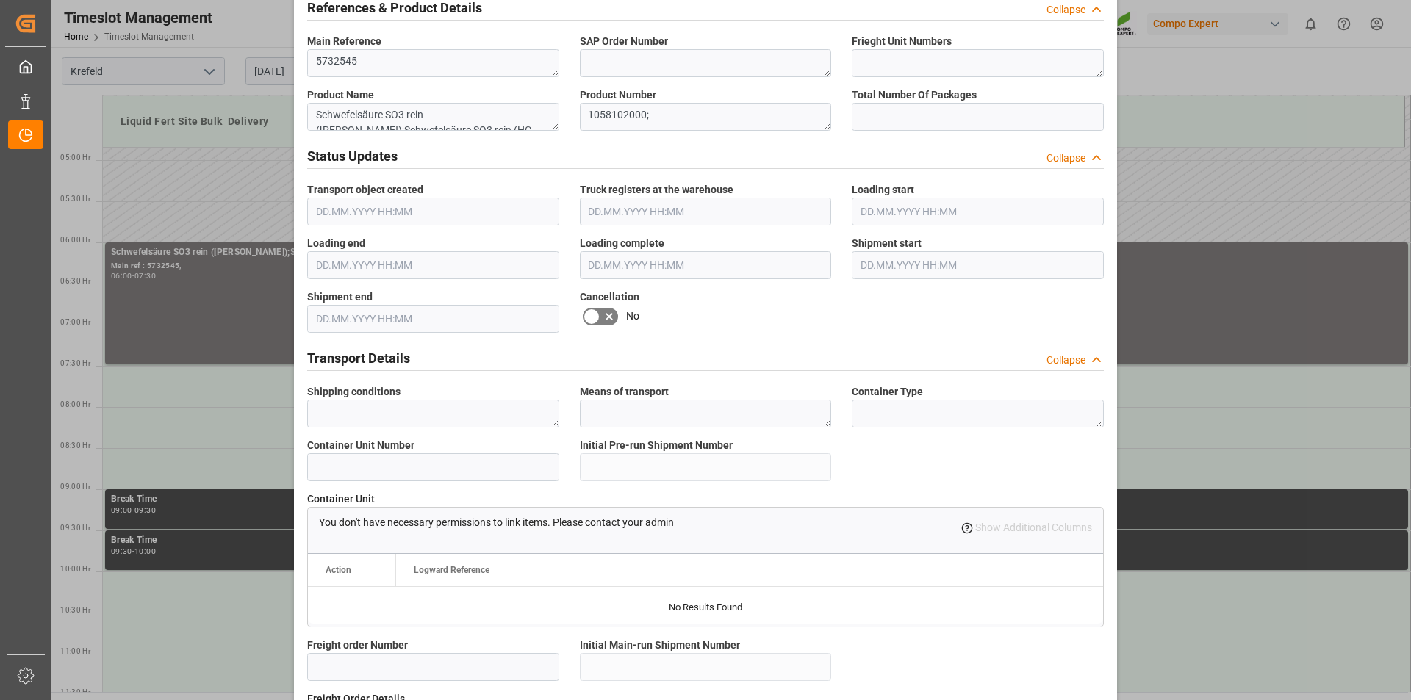
click at [585, 315] on icon at bounding box center [592, 317] width 18 height 18
click at [0, 0] on input "checkbox" at bounding box center [0, 0] width 0 height 0
click at [766, 314] on div "Yes" at bounding box center [706, 317] width 252 height 24
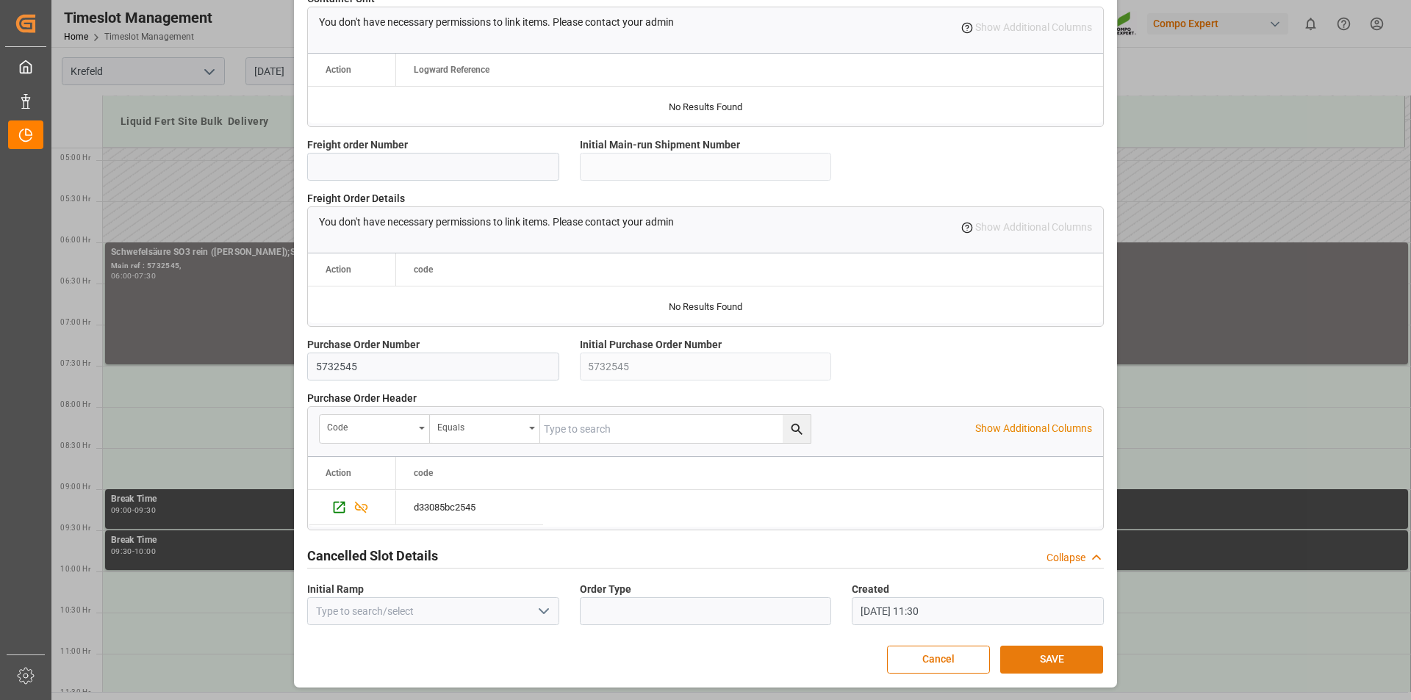
click at [1052, 657] on button "SAVE" at bounding box center [1051, 660] width 103 height 28
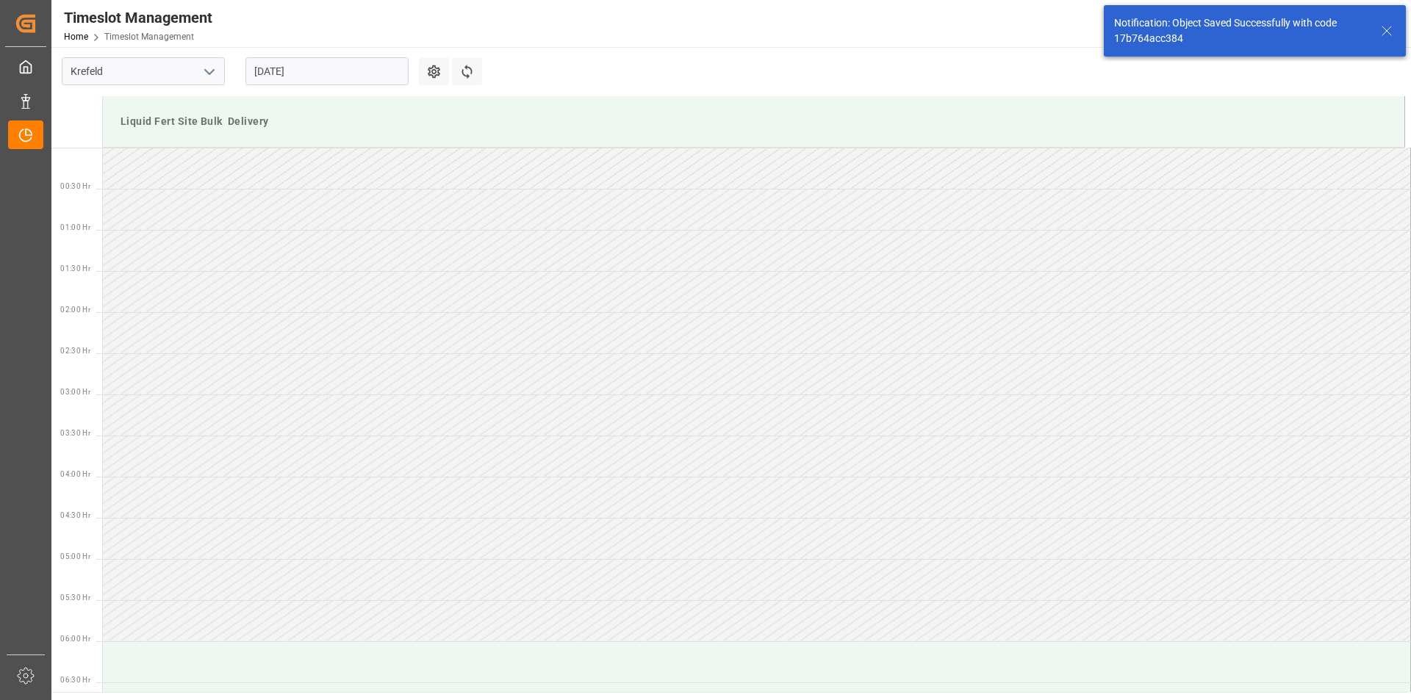
scroll to position [402, 0]
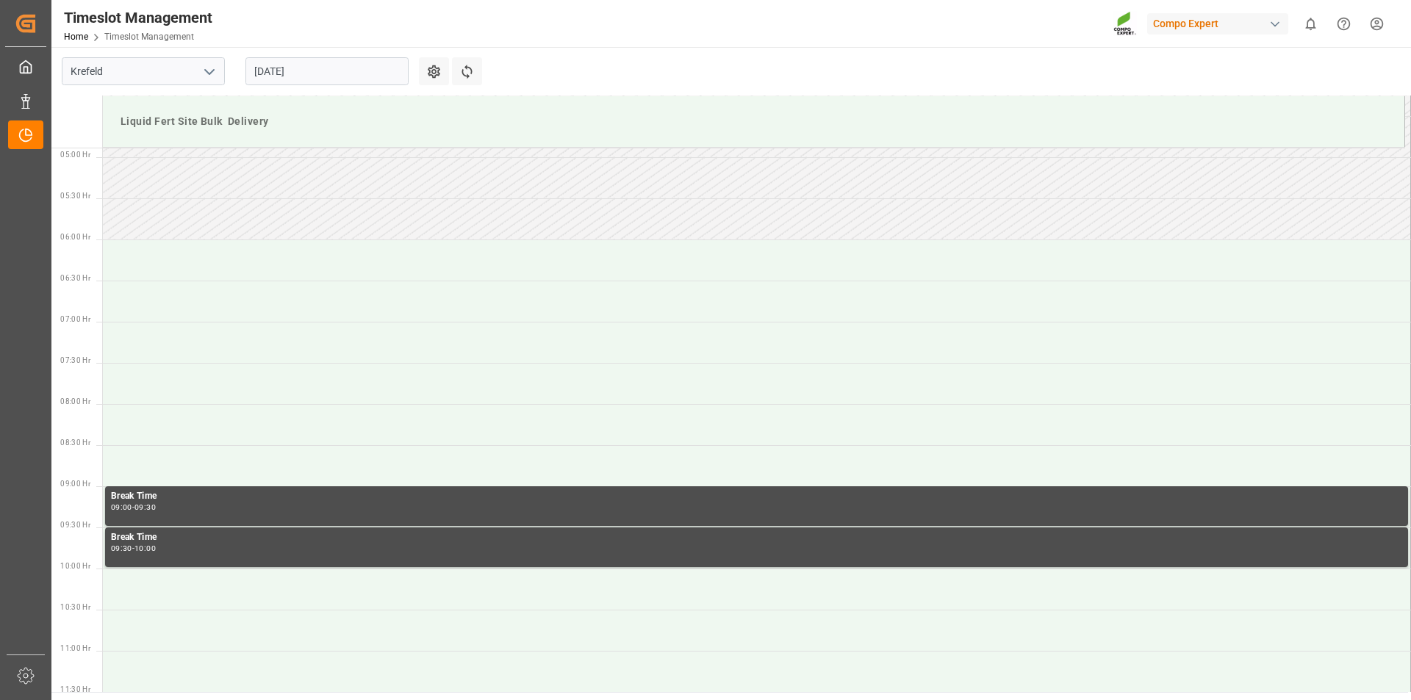
click at [267, 70] on input "28.08.2025" at bounding box center [326, 71] width 163 height 28
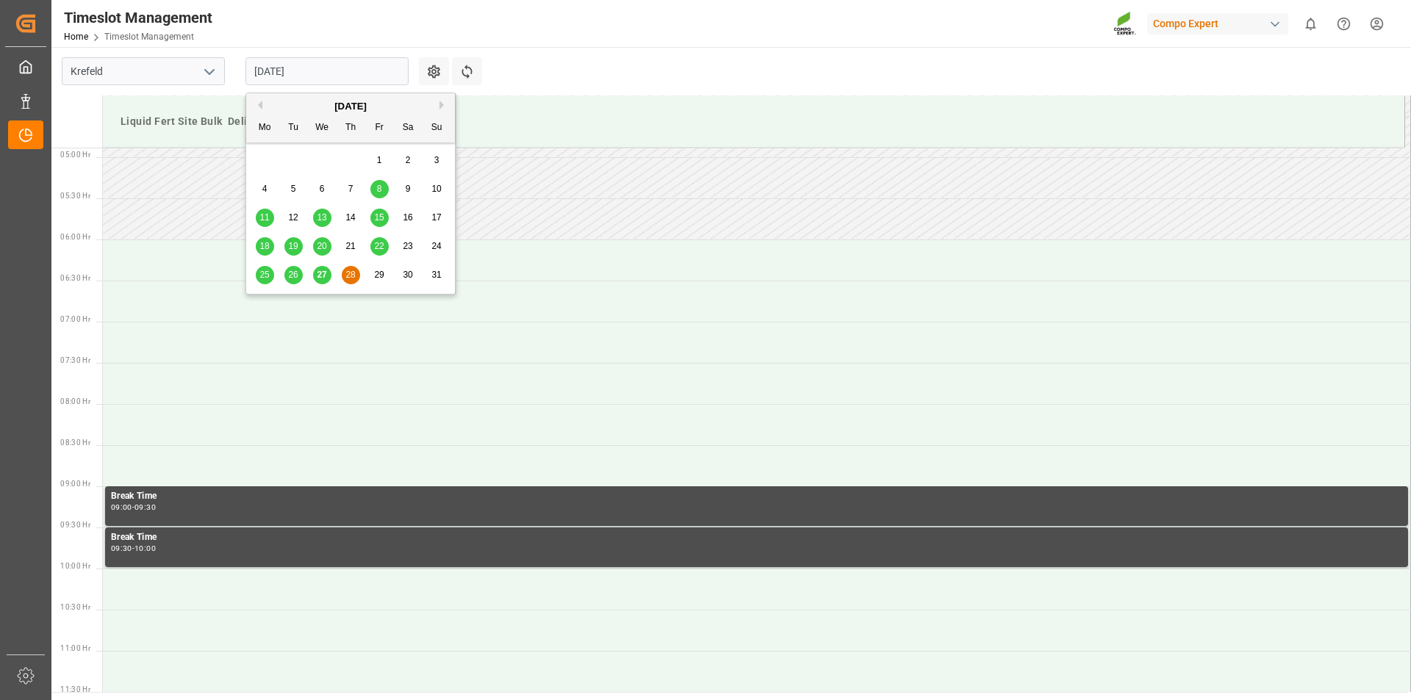
click at [317, 278] on span "27" at bounding box center [322, 275] width 10 height 10
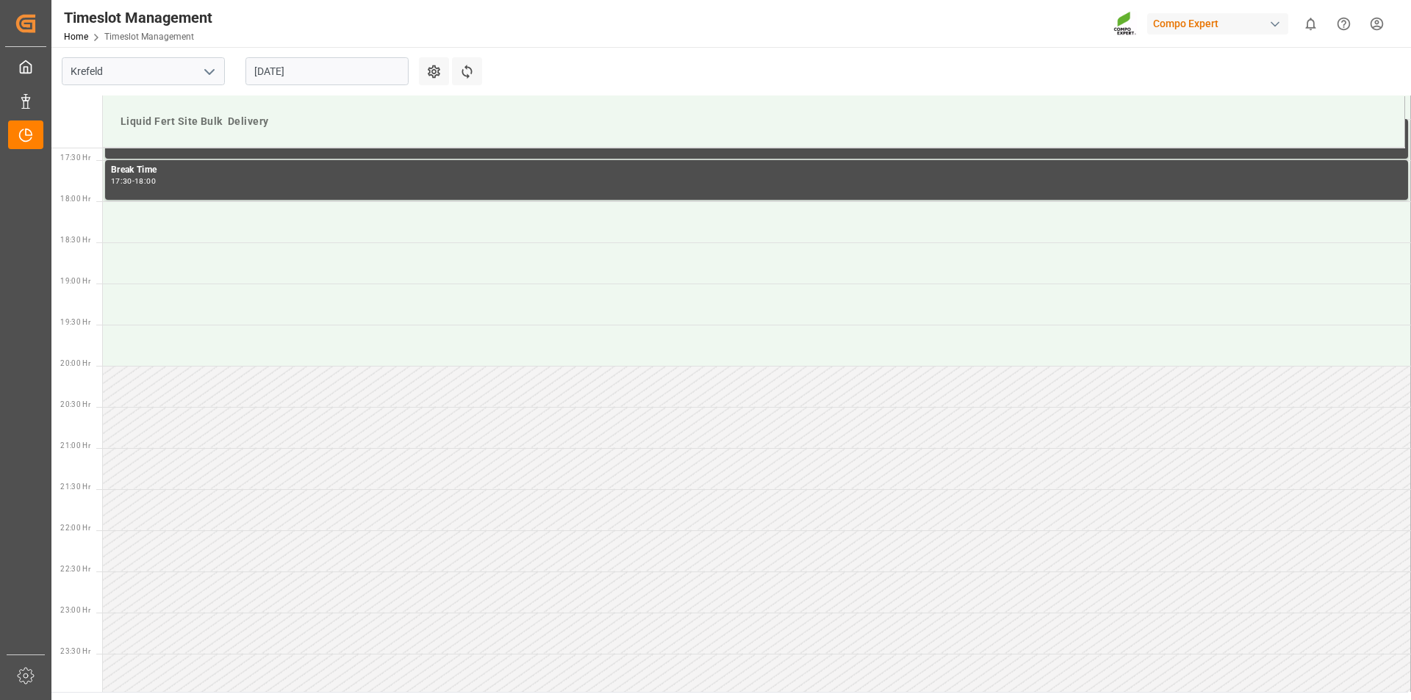
scroll to position [1060, 0]
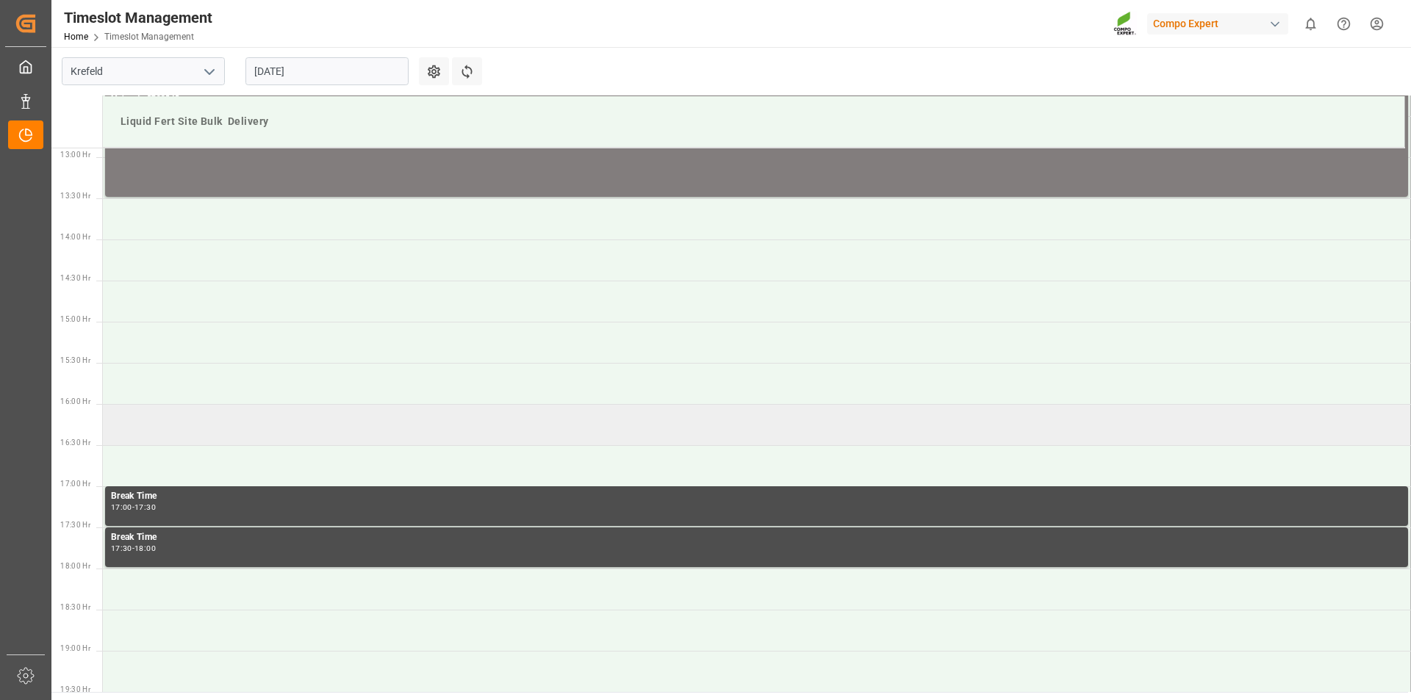
click at [168, 419] on td at bounding box center [757, 424] width 1308 height 41
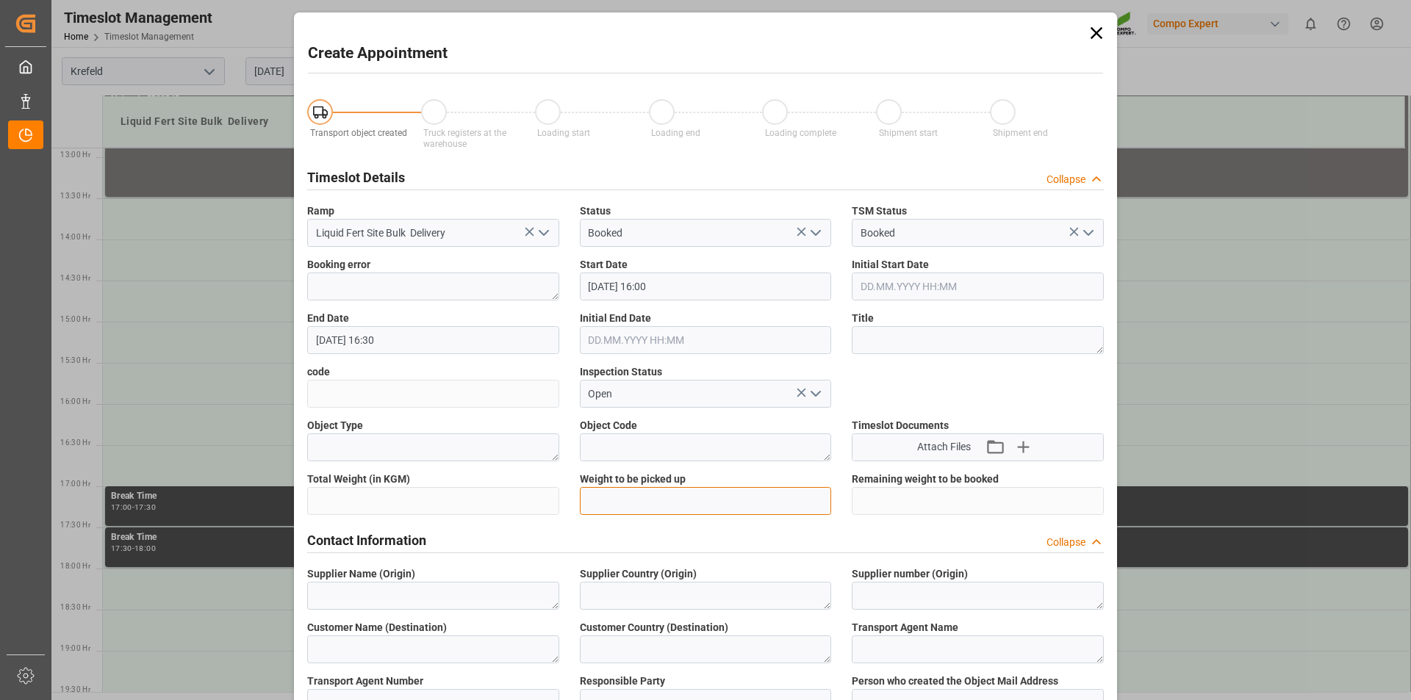
click at [660, 497] on input "text" at bounding box center [706, 501] width 252 height 28
type input "25000"
click at [943, 338] on textarea at bounding box center [978, 340] width 252 height 28
type textarea "162831 Tauschlag"
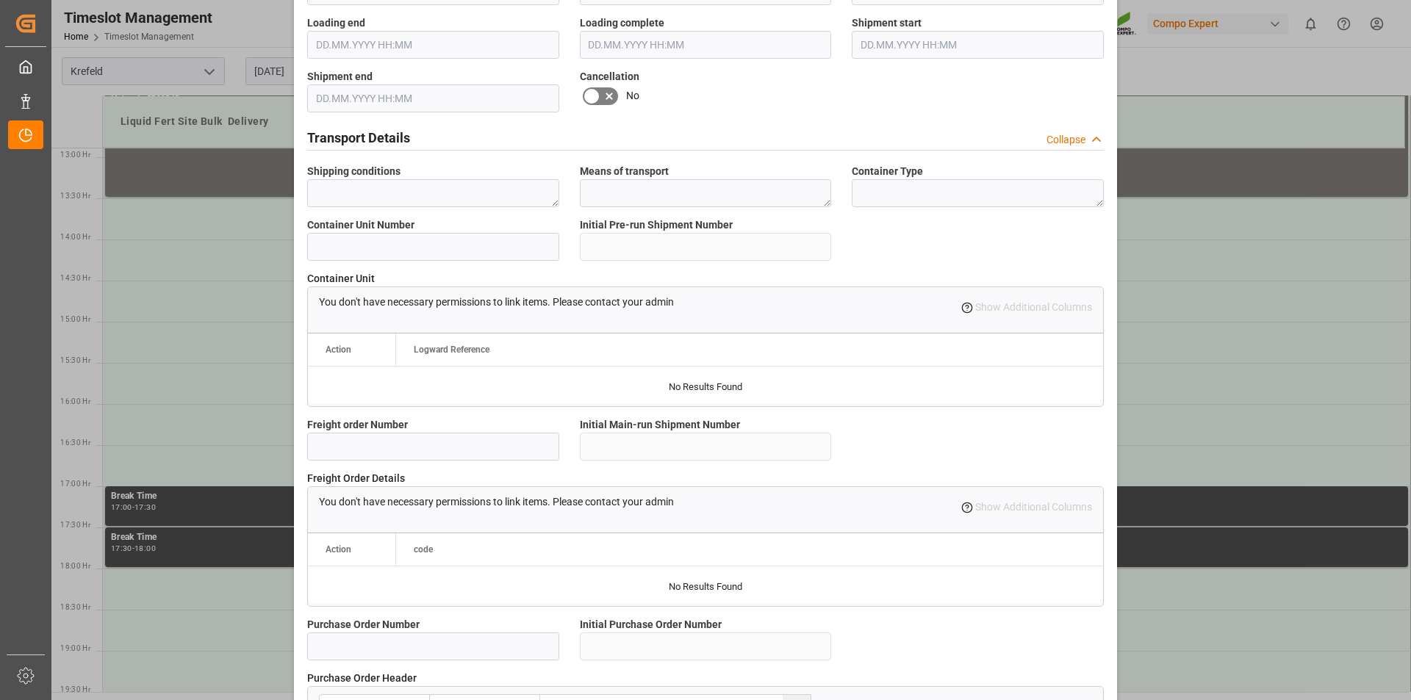
scroll to position [1235, 0]
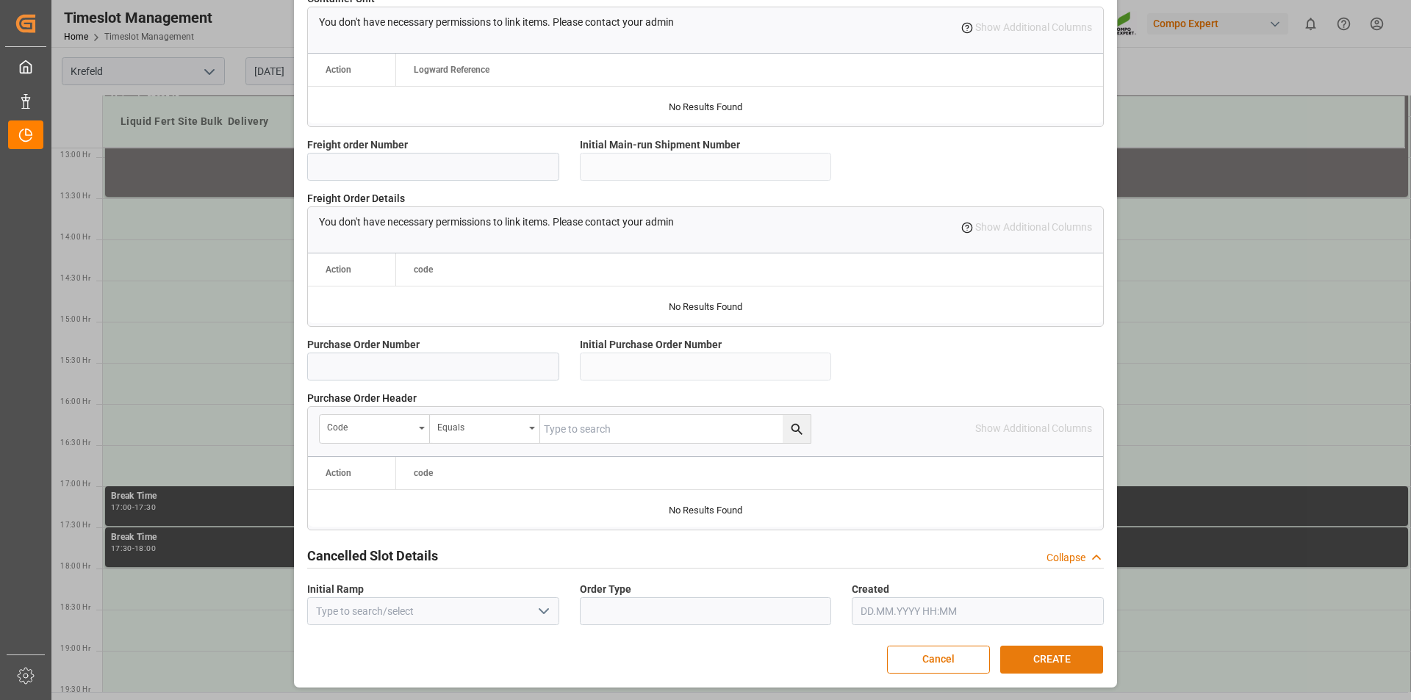
click at [1042, 659] on button "CREATE" at bounding box center [1051, 660] width 103 height 28
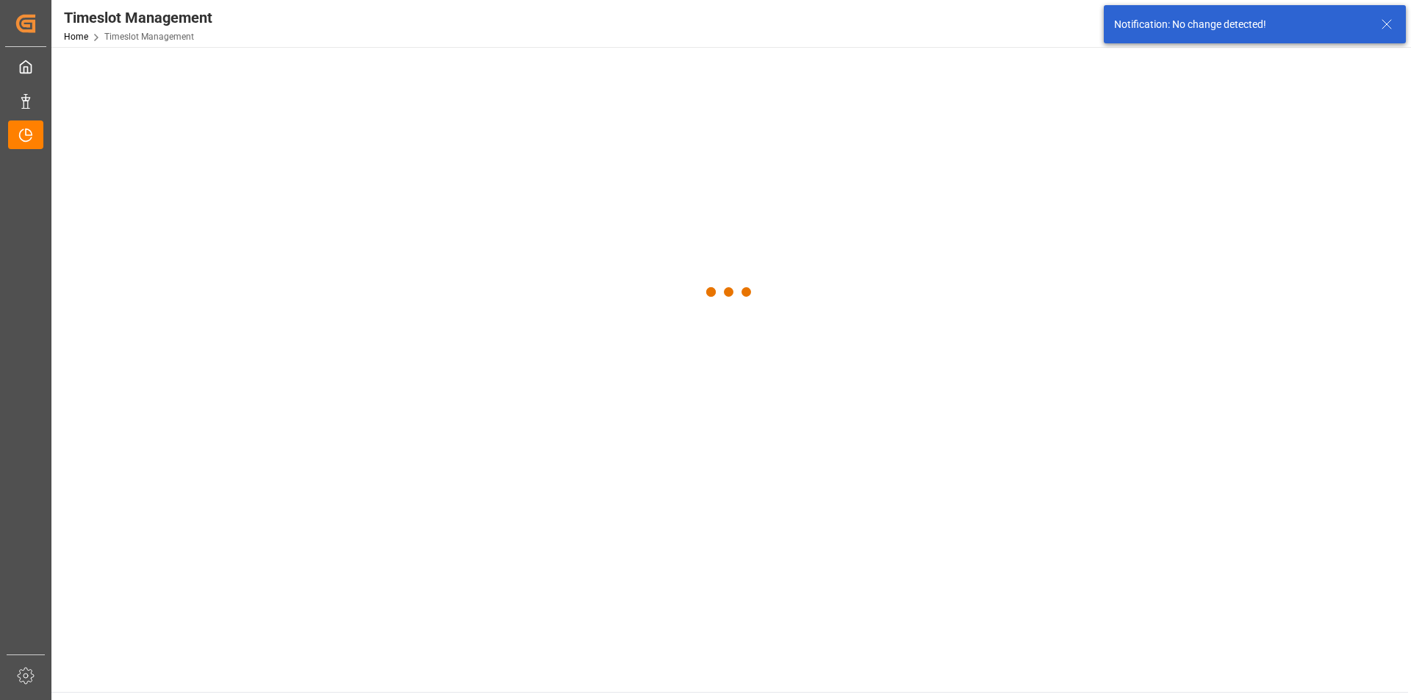
click at [1043, 661] on main at bounding box center [729, 369] width 1356 height 645
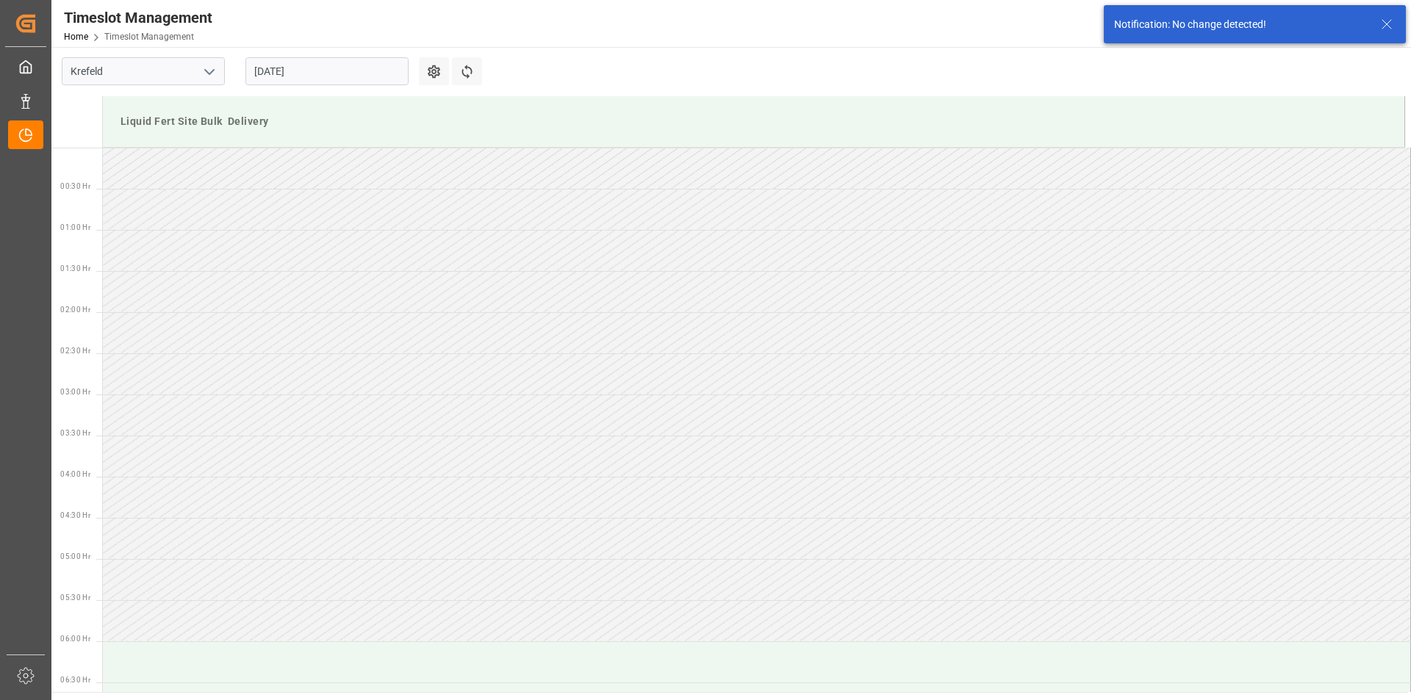
scroll to position [1225, 0]
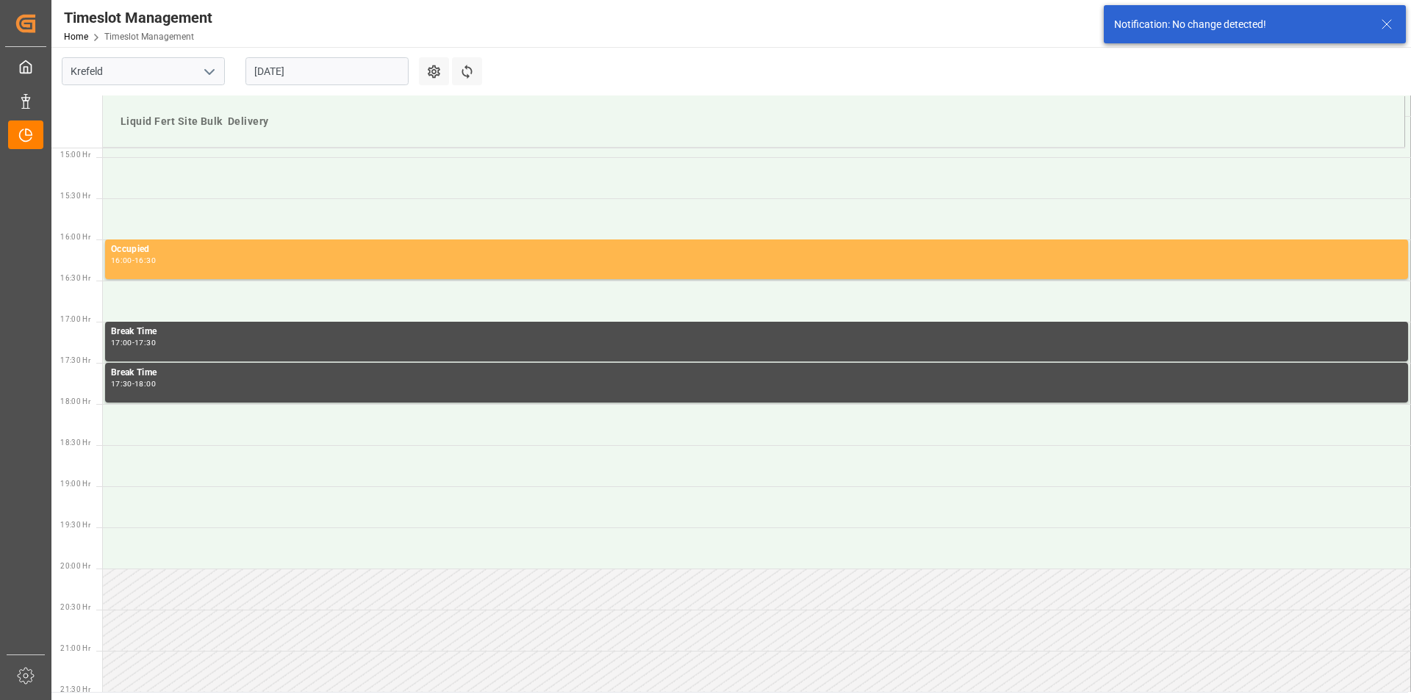
click at [1388, 24] on icon at bounding box center [1387, 24] width 18 height 18
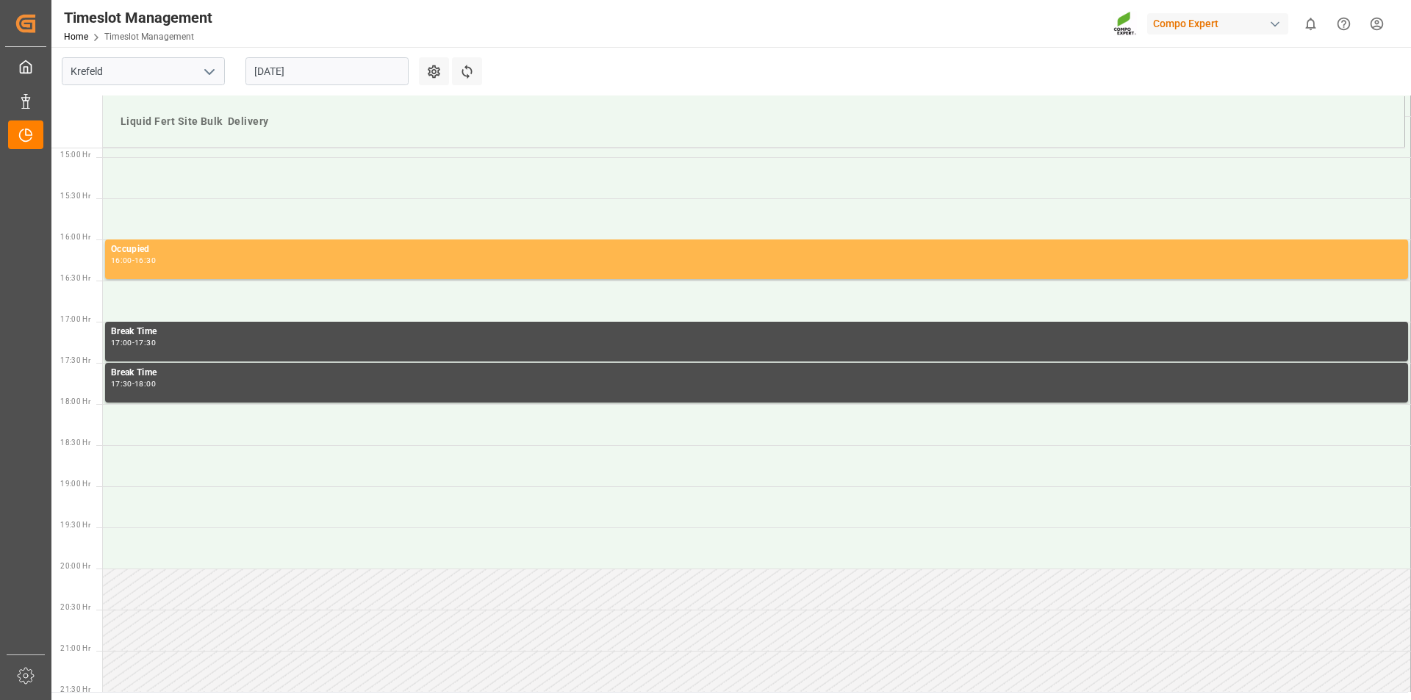
click at [1388, 24] on html "Created by potrace 1.15, written by Peter Selinger 2001-2017 Created by potrace…" at bounding box center [705, 350] width 1411 height 700
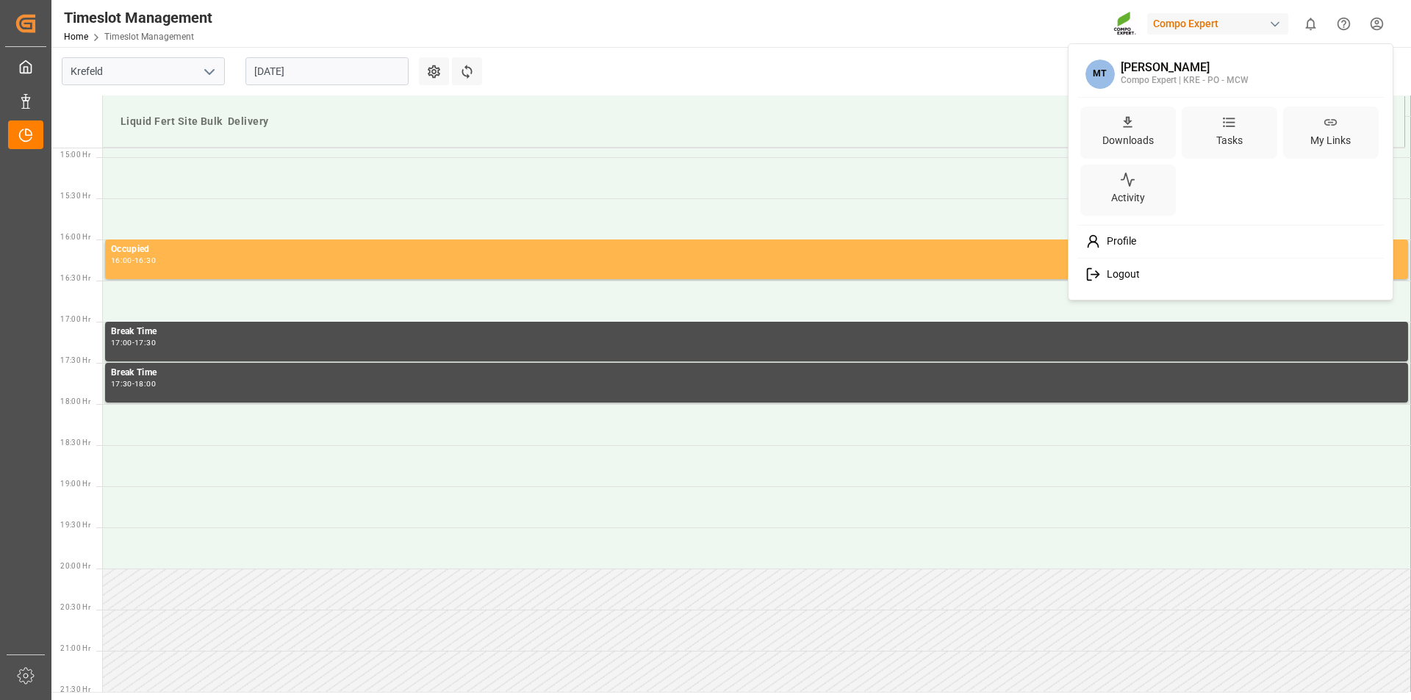
click at [1188, 269] on div "Logout" at bounding box center [1230, 274] width 301 height 27
